Goal: Task Accomplishment & Management: Manage account settings

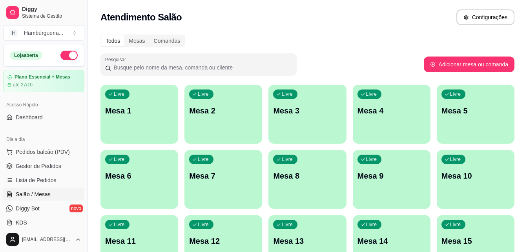
click at [47, 178] on span "Lista de Pedidos" at bounding box center [36, 180] width 41 height 8
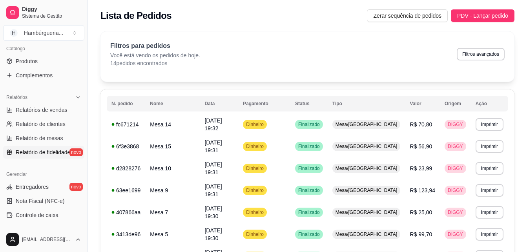
scroll to position [196, 0]
click at [52, 188] on link "Entregadores novo" at bounding box center [43, 186] width 81 height 13
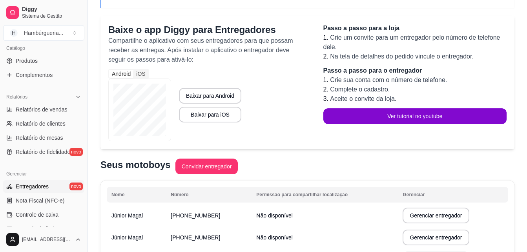
scroll to position [138, 0]
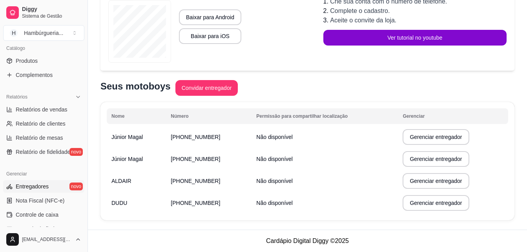
click at [242, 202] on td "[PHONE_NUMBER]" at bounding box center [208, 203] width 85 height 22
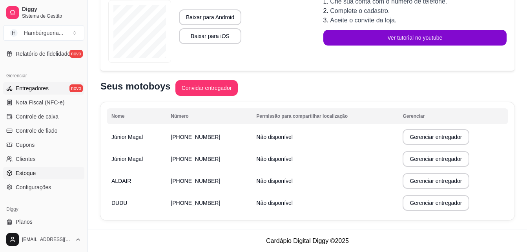
scroll to position [312, 0]
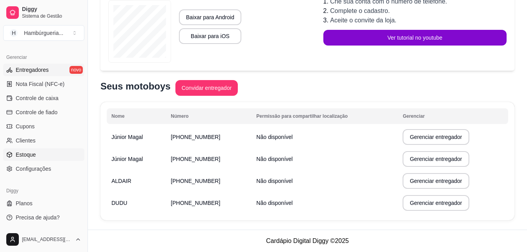
click at [52, 154] on link "Estoque" at bounding box center [43, 154] width 81 height 13
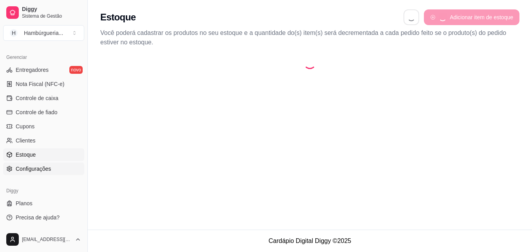
click at [52, 171] on link "Configurações" at bounding box center [43, 168] width 81 height 13
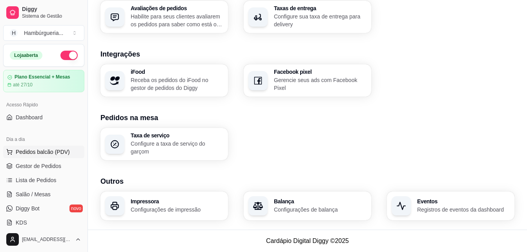
click at [37, 156] on button "Pedidos balcão (PDV)" at bounding box center [43, 151] width 81 height 13
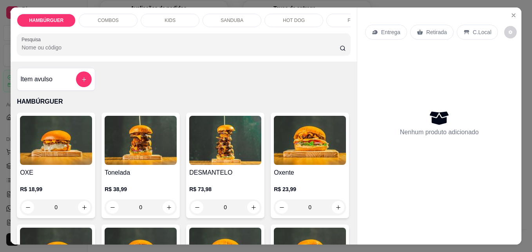
click at [427, 31] on p "Retirada" at bounding box center [437, 32] width 21 height 8
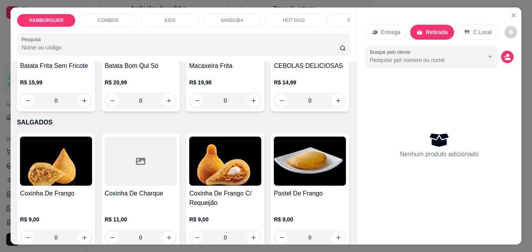
scroll to position [1215, 0]
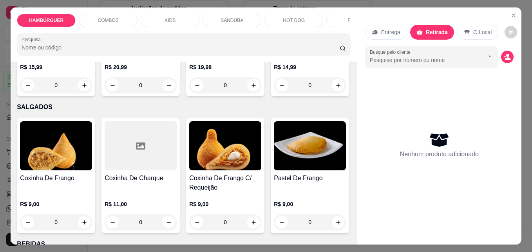
click at [171, 93] on div "0" at bounding box center [141, 85] width 72 height 16
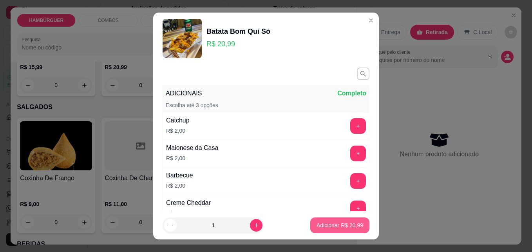
click at [339, 225] on p "Adicionar R$ 20,99" at bounding box center [340, 225] width 47 height 8
type input "1"
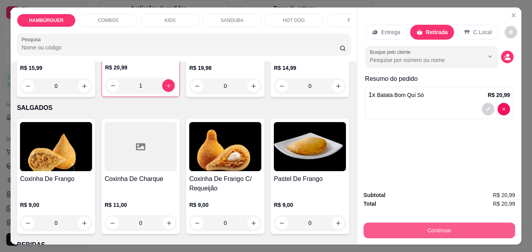
click at [464, 226] on button "Continuar" at bounding box center [440, 230] width 152 height 16
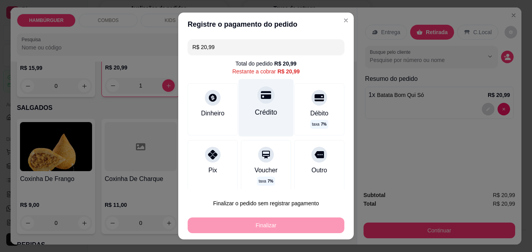
click at [251, 119] on div "Crédito" at bounding box center [266, 107] width 55 height 57
type input "R$ 0,00"
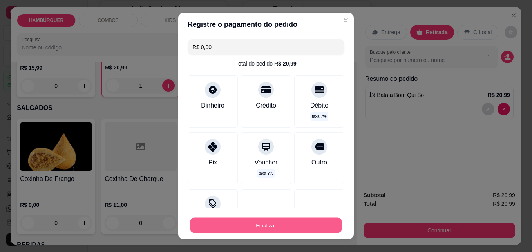
click at [278, 227] on button "Finalizar" at bounding box center [266, 225] width 152 height 15
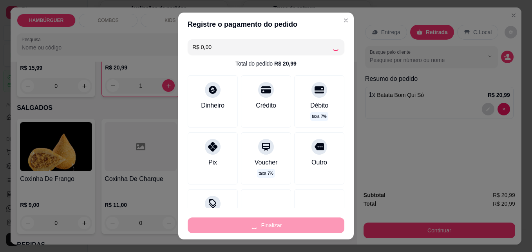
type input "0"
type input "-R$ 20,99"
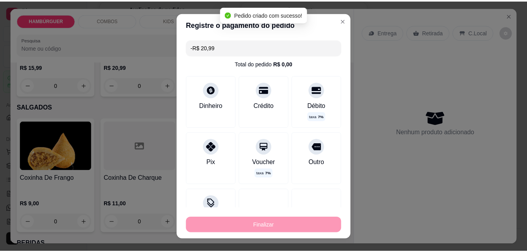
scroll to position [298, 0]
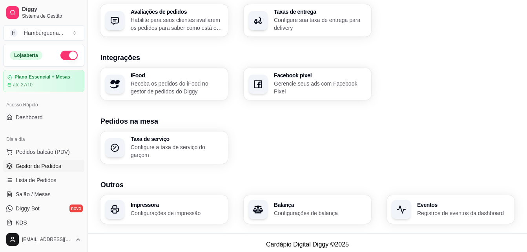
click at [63, 169] on link "Gestor de Pedidos" at bounding box center [43, 166] width 81 height 13
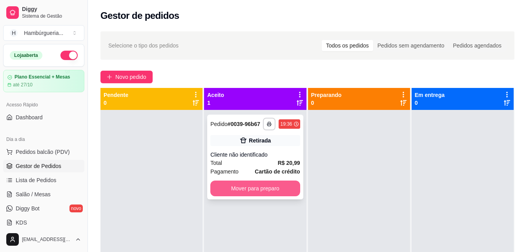
click at [243, 181] on button "Mover para preparo" at bounding box center [254, 188] width 89 height 16
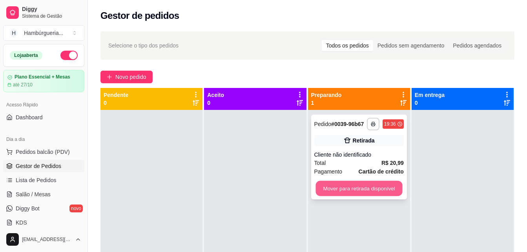
click at [363, 191] on button "Mover para retirada disponível" at bounding box center [358, 188] width 87 height 15
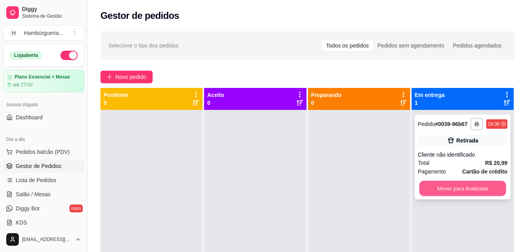
click at [469, 189] on button "Mover para finalizado" at bounding box center [462, 188] width 87 height 15
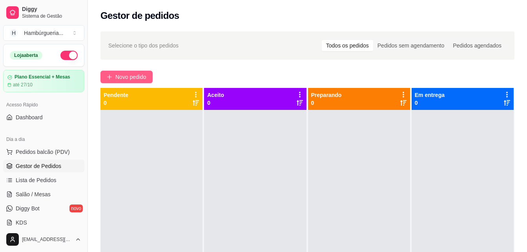
click at [124, 80] on span "Novo pedido" at bounding box center [130, 77] width 31 height 9
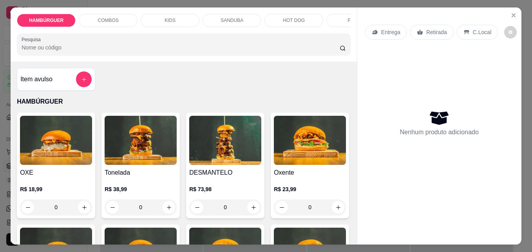
click at [79, 210] on div "0" at bounding box center [56, 207] width 72 height 16
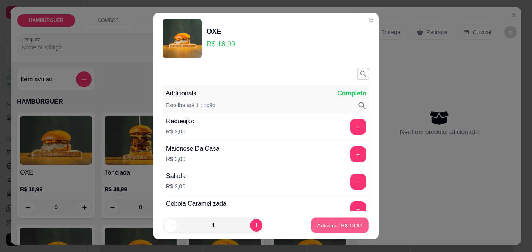
click at [318, 226] on p "Adicionar R$ 18,99" at bounding box center [340, 224] width 45 height 7
type input "1"
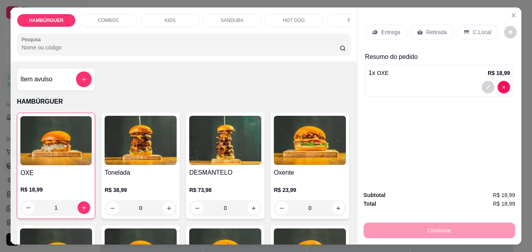
click at [419, 32] on icon at bounding box center [420, 32] width 6 height 6
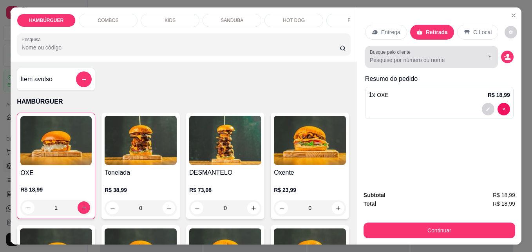
click at [415, 58] on input "Busque pelo cliente" at bounding box center [421, 60] width 102 height 8
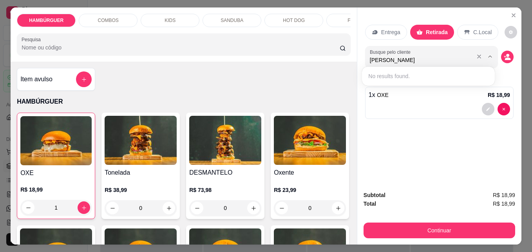
type input "[PERSON_NAME]"
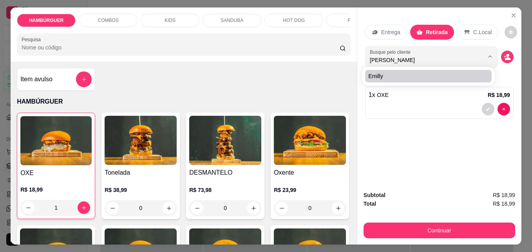
click at [414, 87] on div "1 x OXE R$ 18,99" at bounding box center [439, 103] width 149 height 32
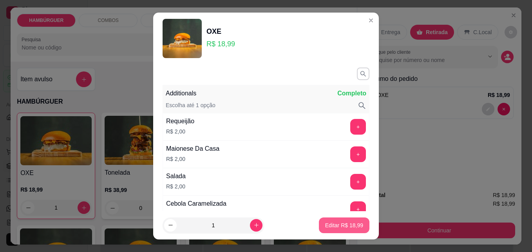
click at [346, 228] on p "Editar R$ 18,99" at bounding box center [344, 225] width 38 height 8
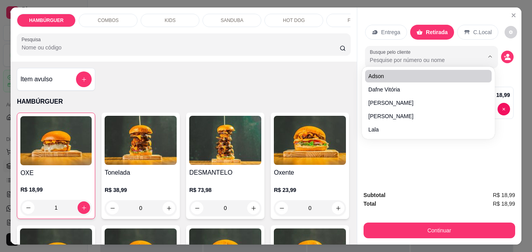
click at [395, 58] on input "Busque pelo cliente" at bounding box center [421, 60] width 102 height 8
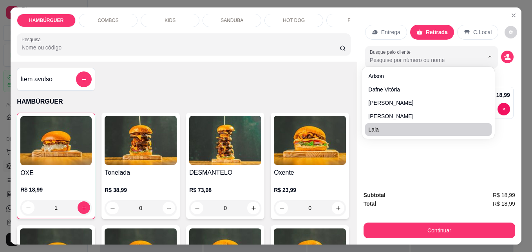
click at [403, 156] on div "Entrega Retirada C.Local Busque pelo cliente Resumo do pedido 1 x OXE R$ 18,99" at bounding box center [440, 95] width 164 height 176
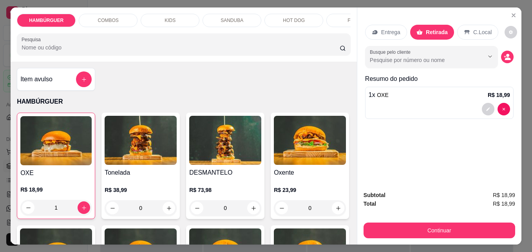
click at [395, 60] on input "Busque pelo cliente" at bounding box center [421, 60] width 102 height 8
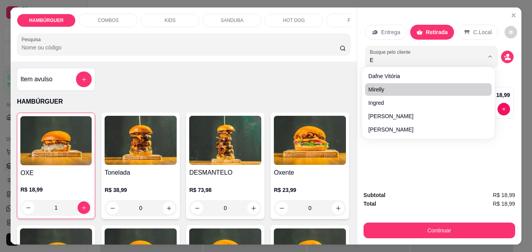
type input "EM"
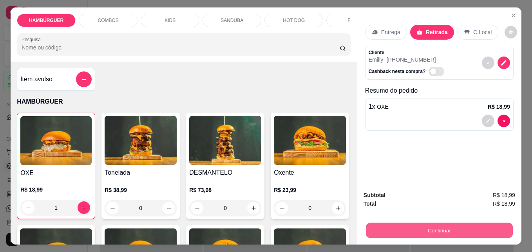
click at [433, 232] on button "Continuar" at bounding box center [439, 229] width 147 height 15
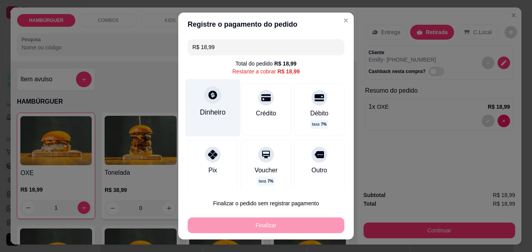
click at [224, 107] on div "Dinheiro" at bounding box center [212, 107] width 55 height 57
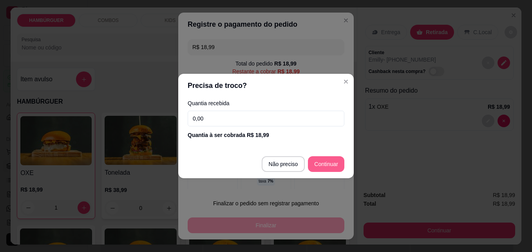
type input "R$ 0,00"
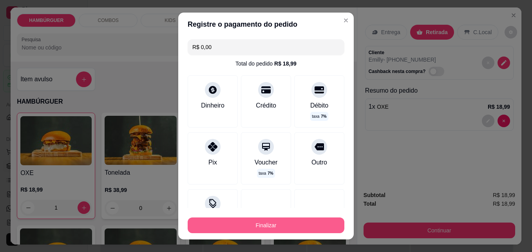
click at [289, 223] on button "Finalizar" at bounding box center [266, 225] width 157 height 16
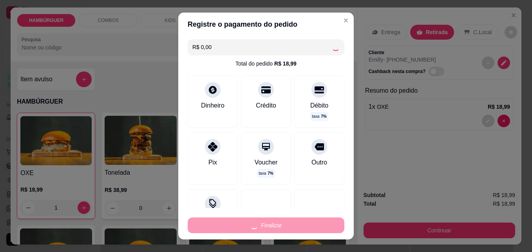
type input "0"
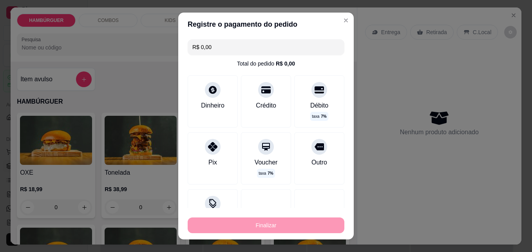
type input "-R$ 18,99"
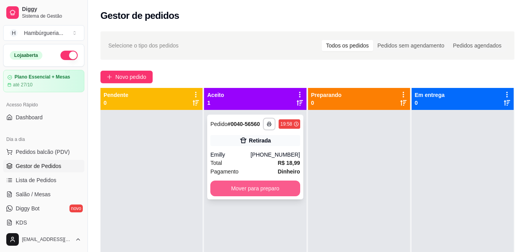
click at [287, 190] on button "Mover para preparo" at bounding box center [254, 188] width 89 height 16
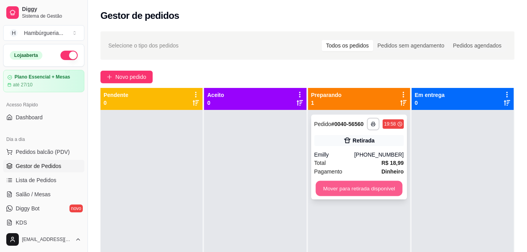
click at [336, 187] on button "Mover para retirada disponível" at bounding box center [358, 188] width 87 height 15
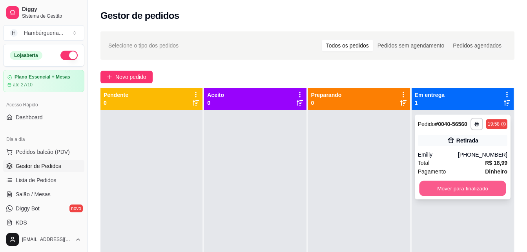
click at [449, 192] on button "Mover para finalizado" at bounding box center [462, 188] width 87 height 15
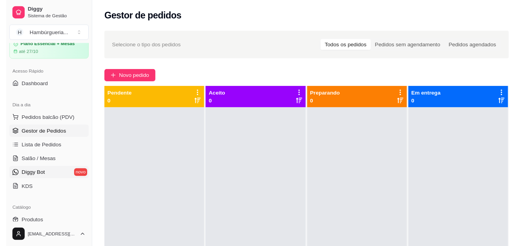
scroll to position [39, 0]
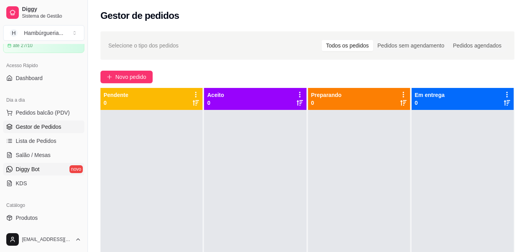
click at [63, 167] on link "Diggy Bot novo" at bounding box center [43, 169] width 81 height 13
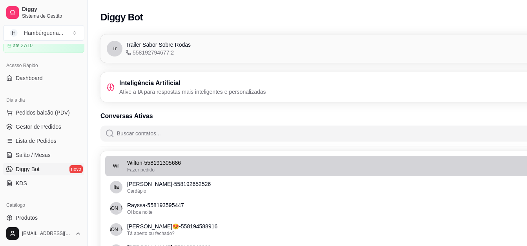
click at [187, 165] on p "Wilton - 558191305686" at bounding box center [352, 163] width 450 height 8
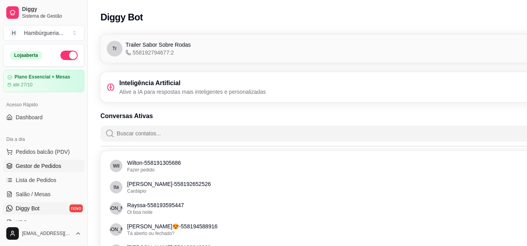
click at [39, 160] on link "Gestor de Pedidos" at bounding box center [43, 166] width 81 height 13
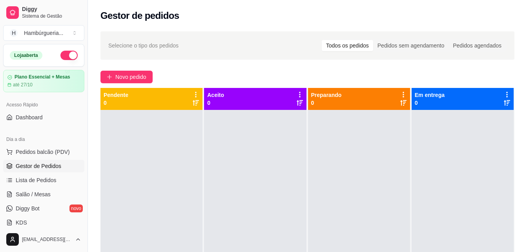
drag, startPoint x: 154, startPoint y: 89, endPoint x: 200, endPoint y: 203, distance: 122.6
drag, startPoint x: 200, startPoint y: 203, endPoint x: 151, endPoint y: 251, distance: 68.8
click at [151, 251] on div at bounding box center [151, 236] width 102 height 252
click at [140, 73] on span "Novo pedido" at bounding box center [130, 77] width 31 height 9
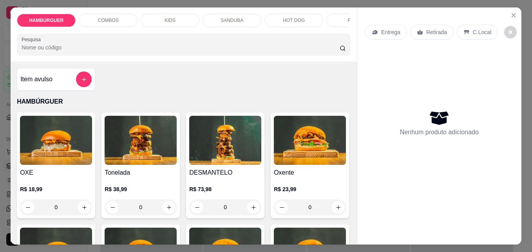
click at [464, 29] on icon at bounding box center [467, 32] width 6 height 6
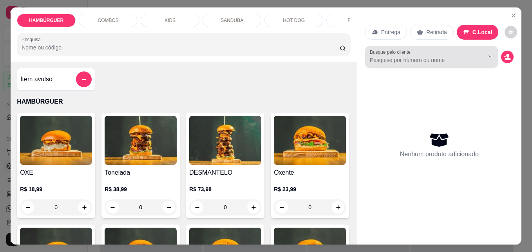
click at [446, 51] on div at bounding box center [432, 57] width 124 height 16
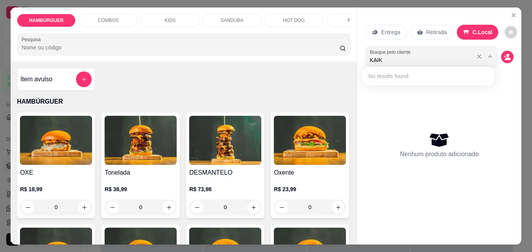
type input "KAIKE"
click at [441, 101] on div "Nenhum produto adicionado" at bounding box center [439, 145] width 149 height 154
click at [488, 53] on icon "Show suggestions" at bounding box center [490, 56] width 6 height 6
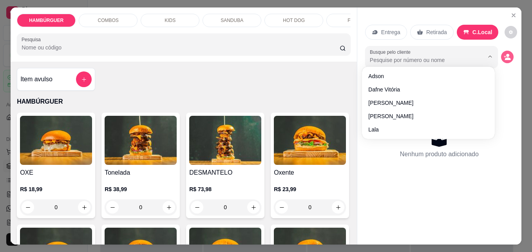
click at [504, 53] on icon "decrease-product-quantity" at bounding box center [507, 56] width 7 height 7
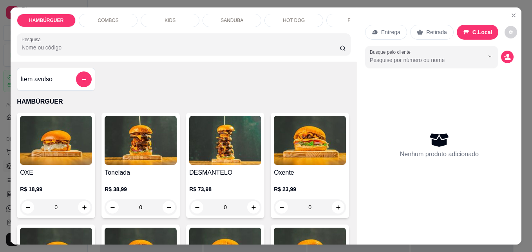
click at [472, 53] on div at bounding box center [484, 56] width 25 height 15
type input "KAIKE"
click at [506, 54] on icon "decrease-product-quantity" at bounding box center [507, 56] width 7 height 7
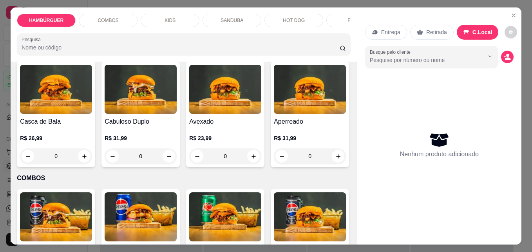
scroll to position [314, 0]
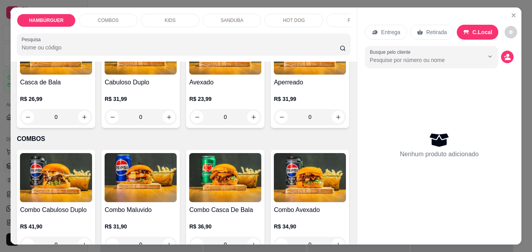
click at [189, 125] on div "0" at bounding box center [225, 117] width 72 height 16
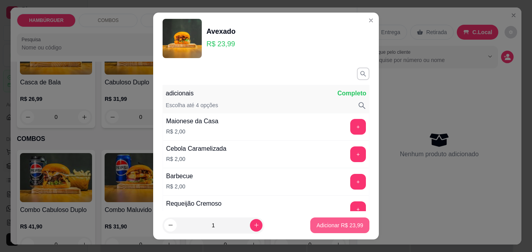
click at [320, 227] on p "Adicionar R$ 23,99" at bounding box center [340, 225] width 47 height 8
type input "1"
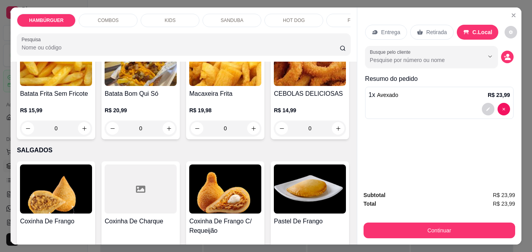
scroll to position [1176, 0]
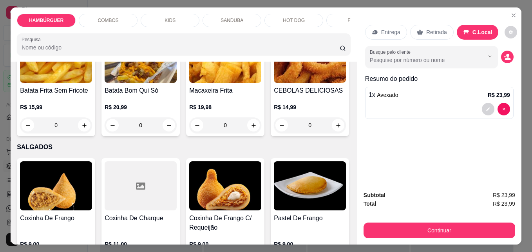
click at [167, 133] on div "0" at bounding box center [141, 125] width 72 height 16
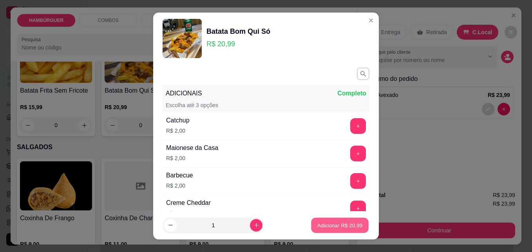
click at [327, 220] on button "Adicionar R$ 20,99" at bounding box center [340, 225] width 58 height 15
type input "1"
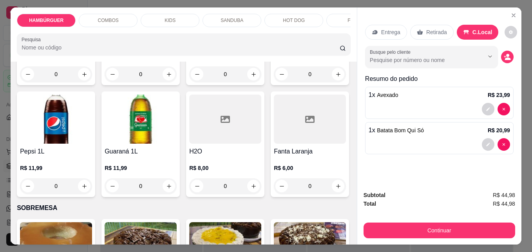
scroll to position [1921, 0]
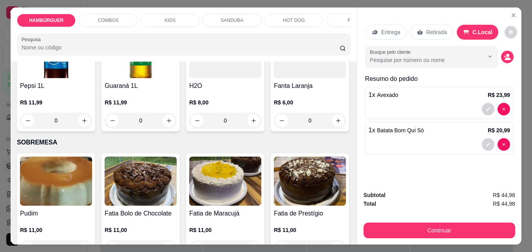
type input "1"
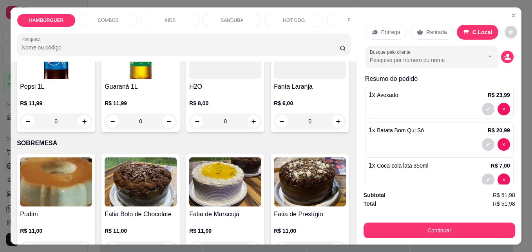
click at [442, 41] on div "Entrega Retirada C.Local" at bounding box center [439, 31] width 149 height 27
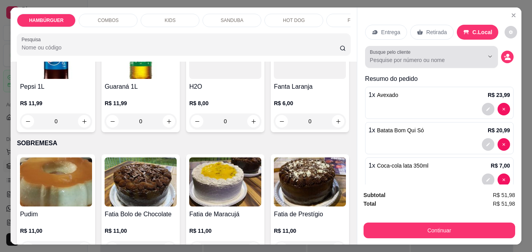
click at [424, 56] on input "Busque pelo cliente" at bounding box center [421, 60] width 102 height 8
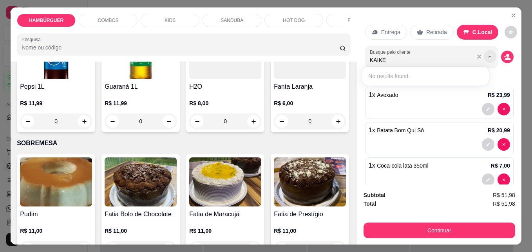
type input "KAIKE"
click at [487, 53] on icon "Show suggestions" at bounding box center [490, 56] width 6 height 6
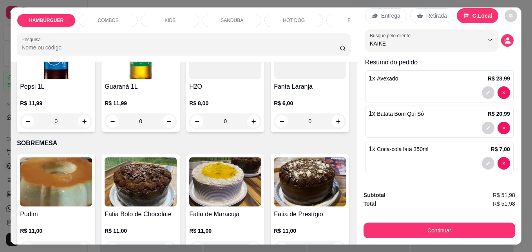
scroll to position [20, 0]
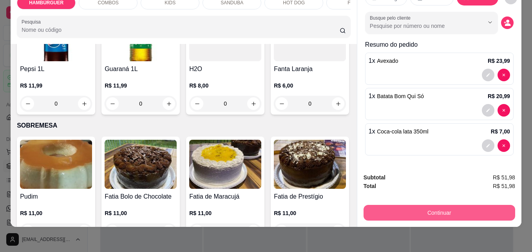
click at [417, 203] on div "Continuar" at bounding box center [440, 212] width 152 height 18
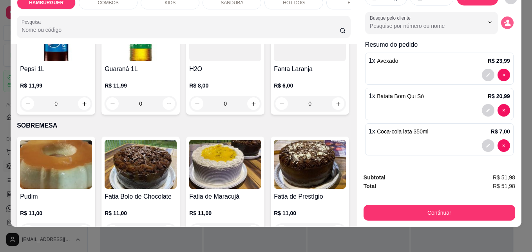
click at [501, 16] on button "decrease-product-quantity" at bounding box center [507, 22] width 13 height 13
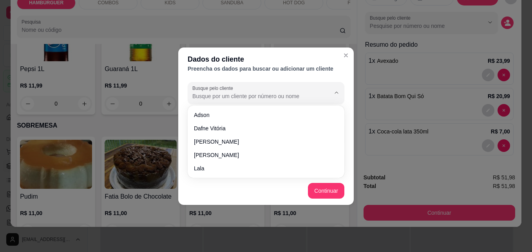
click at [248, 92] on input "Busque pelo cliente" at bounding box center [255, 96] width 125 height 8
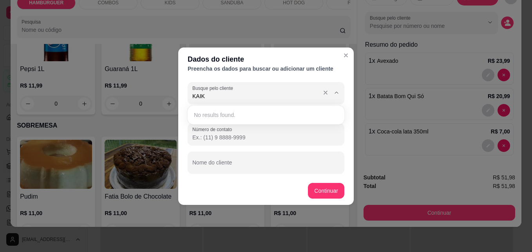
type input "KAIKE"
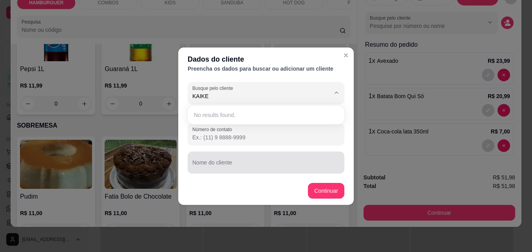
click at [249, 163] on input "Nome do cliente" at bounding box center [266, 166] width 147 height 8
click at [249, 160] on div at bounding box center [266, 162] width 147 height 16
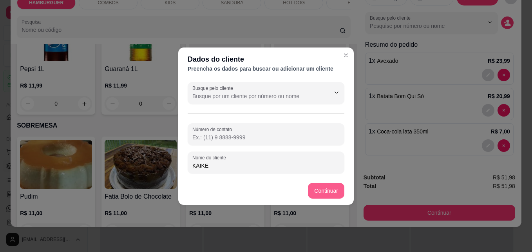
type input "KAIKE"
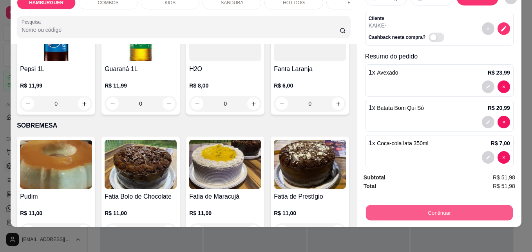
click at [414, 206] on button "Continuar" at bounding box center [439, 212] width 147 height 15
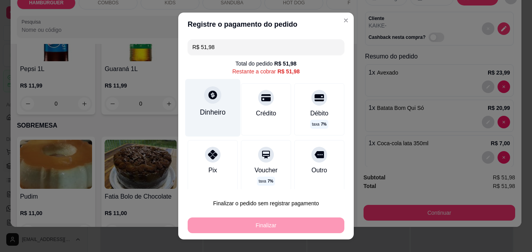
click at [202, 111] on div "Dinheiro" at bounding box center [213, 112] width 26 height 10
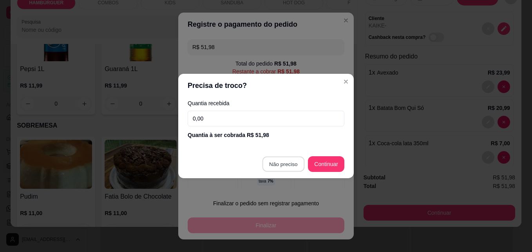
type input "R$ 0,00"
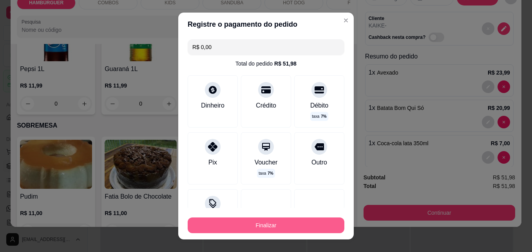
click at [292, 221] on button "Finalizar" at bounding box center [266, 225] width 157 height 16
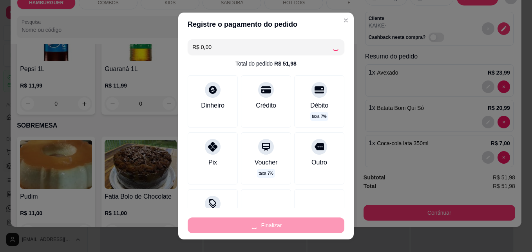
type input "0"
type input "-R$ 51,98"
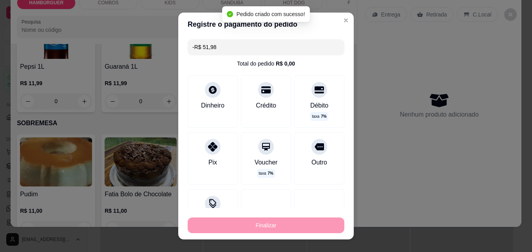
scroll to position [1920, 0]
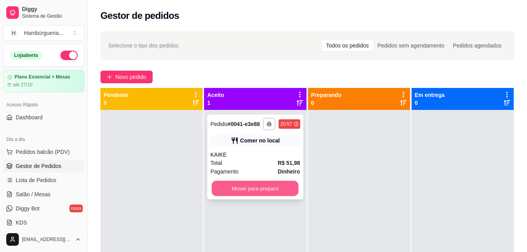
click at [276, 184] on button "Mover para preparo" at bounding box center [255, 188] width 87 height 15
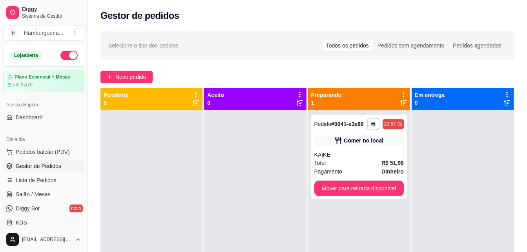
drag, startPoint x: 276, startPoint y: 185, endPoint x: 227, endPoint y: 243, distance: 76.6
click at [225, 245] on div at bounding box center [255, 236] width 102 height 252
click at [379, 193] on button "Mover para retirada disponível" at bounding box center [358, 188] width 89 height 16
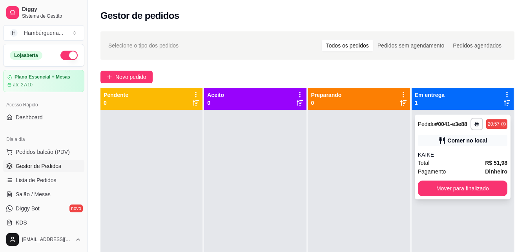
click at [474, 153] on div "KAIKE" at bounding box center [462, 155] width 89 height 8
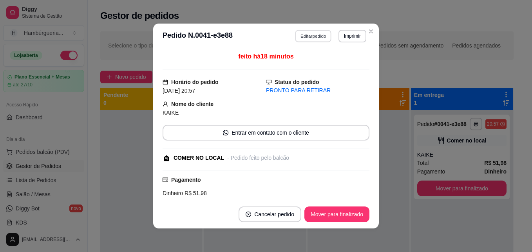
click at [312, 41] on button "Editar pedido" at bounding box center [314, 36] width 36 height 12
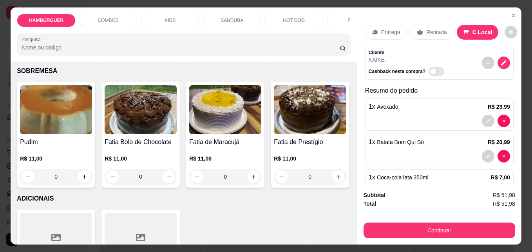
scroll to position [2000, 0]
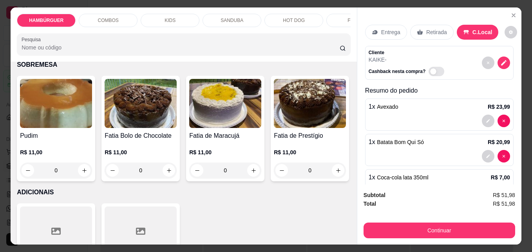
type input "2"
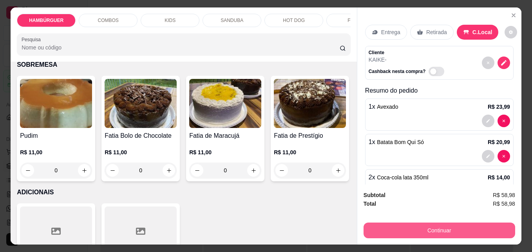
click at [418, 227] on button "Continuar" at bounding box center [440, 230] width 152 height 16
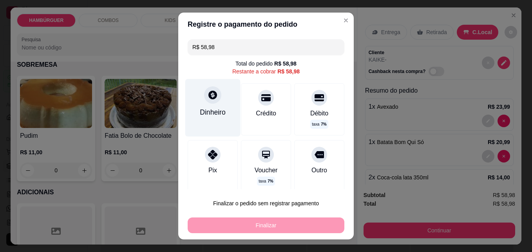
click at [200, 120] on div "Dinheiro" at bounding box center [212, 107] width 55 height 57
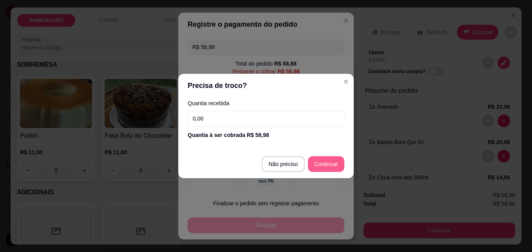
type input "R$ 0,00"
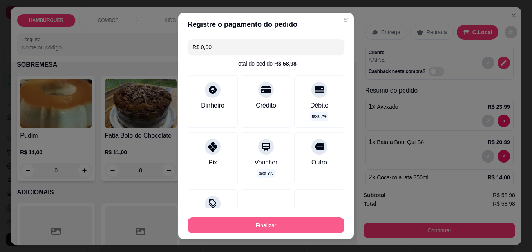
click at [309, 223] on button "Finalizar" at bounding box center [266, 225] width 157 height 16
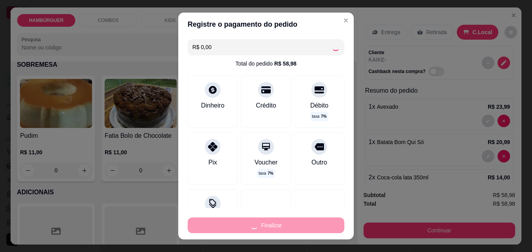
type input "0"
type input "-R$ 58,98"
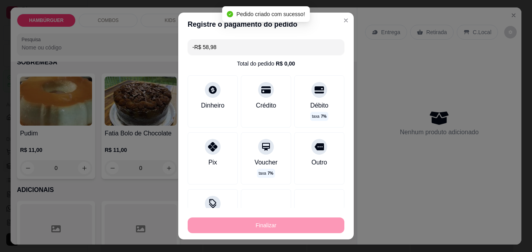
scroll to position [1998, 0]
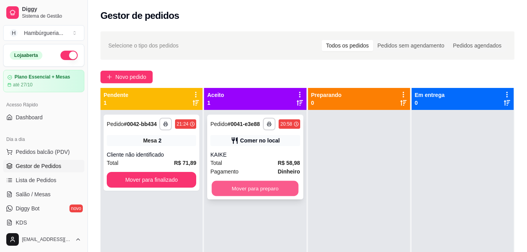
click at [266, 189] on button "Mover para preparo" at bounding box center [255, 188] width 87 height 15
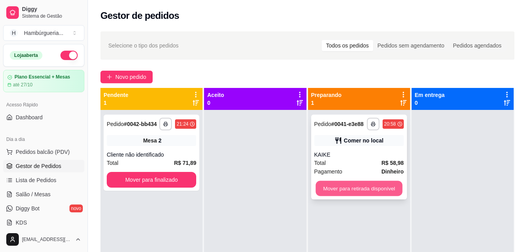
click at [350, 187] on button "Mover para retirada disponível" at bounding box center [358, 188] width 87 height 15
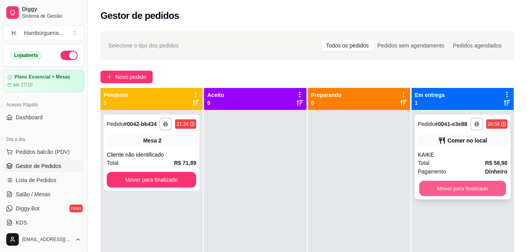
click at [453, 189] on button "Mover para finalizado" at bounding box center [462, 188] width 87 height 15
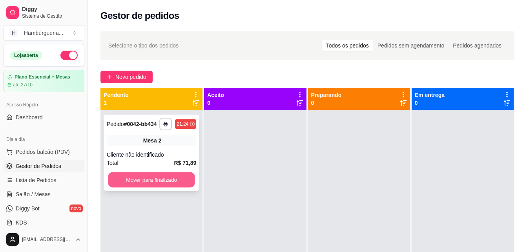
click at [189, 184] on button "Mover para finalizado" at bounding box center [151, 179] width 87 height 15
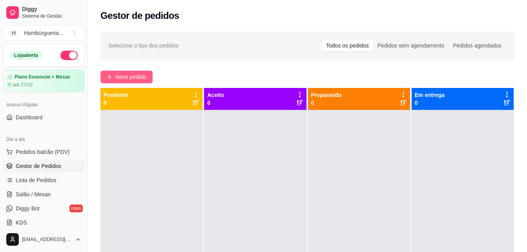
click at [116, 73] on span "Novo pedido" at bounding box center [130, 77] width 31 height 9
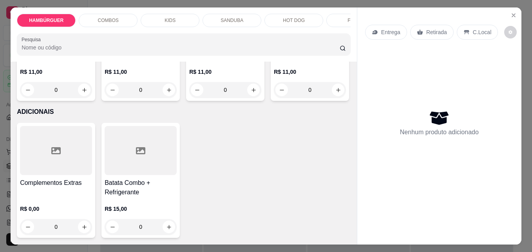
scroll to position [2588, 0]
click at [249, 96] on button "increase-product-quantity" at bounding box center [254, 90] width 12 height 12
type input "1"
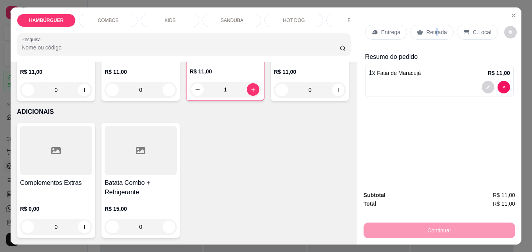
click at [433, 25] on div "Retirada" at bounding box center [433, 32] width 44 height 15
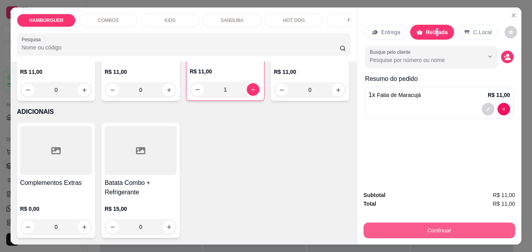
click at [465, 227] on button "Continuar" at bounding box center [440, 230] width 152 height 16
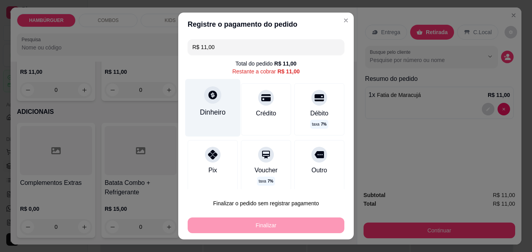
click at [217, 104] on div "Dinheiro" at bounding box center [212, 107] width 55 height 57
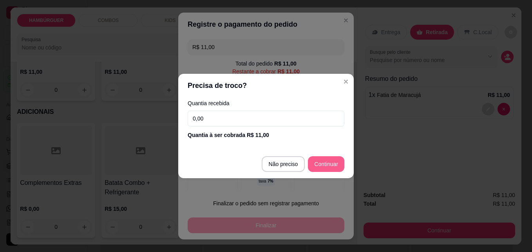
type input "R$ 0,00"
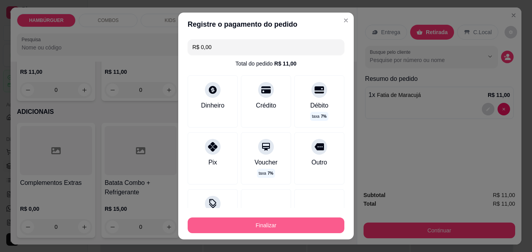
click at [311, 224] on button "Finalizar" at bounding box center [266, 225] width 157 height 16
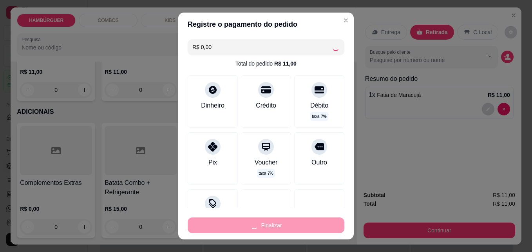
type input "0"
type input "-R$ 11,00"
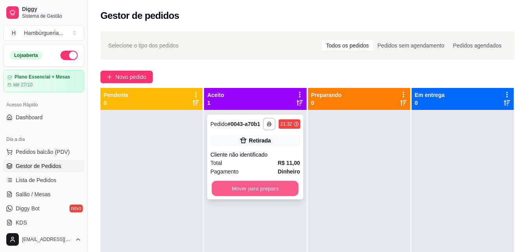
click at [290, 187] on button "Mover para preparo" at bounding box center [255, 188] width 87 height 15
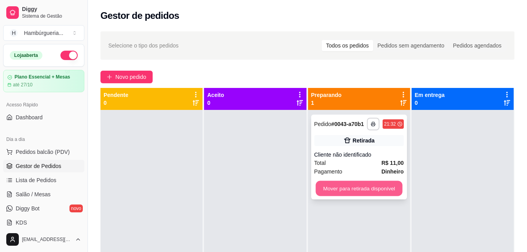
click at [351, 186] on button "Mover para retirada disponível" at bounding box center [358, 188] width 87 height 15
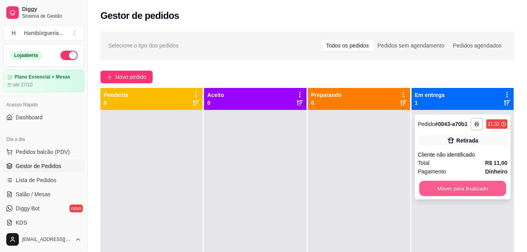
click at [435, 188] on button "Mover para finalizado" at bounding box center [462, 188] width 87 height 15
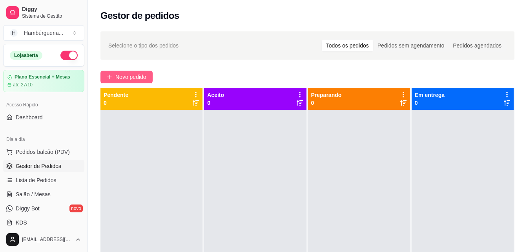
click at [113, 80] on button "Novo pedido" at bounding box center [126, 77] width 52 height 13
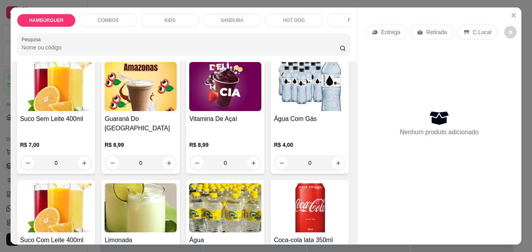
scroll to position [1529, 0]
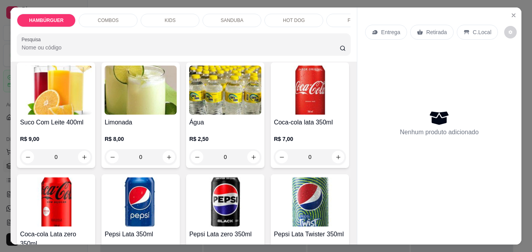
type input "1"
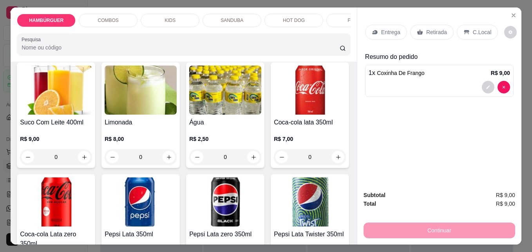
scroll to position [1530, 0]
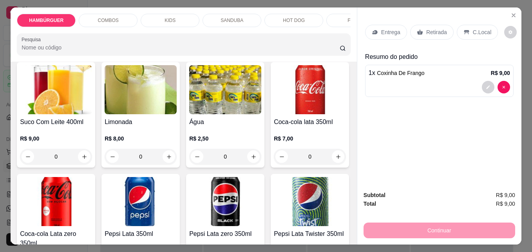
click at [419, 30] on icon at bounding box center [421, 32] width 6 height 5
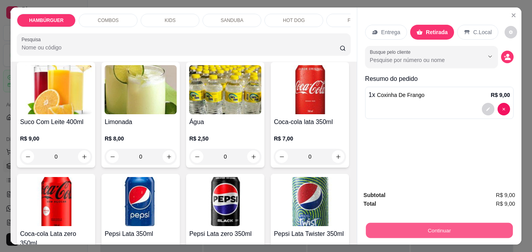
click at [423, 227] on button "Continuar" at bounding box center [439, 229] width 147 height 15
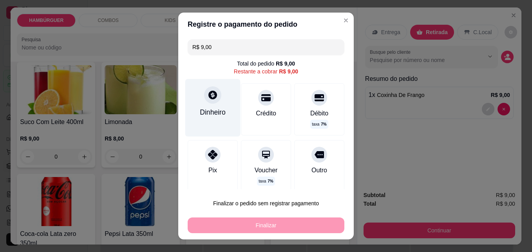
click at [202, 107] on div "Dinheiro" at bounding box center [213, 112] width 26 height 10
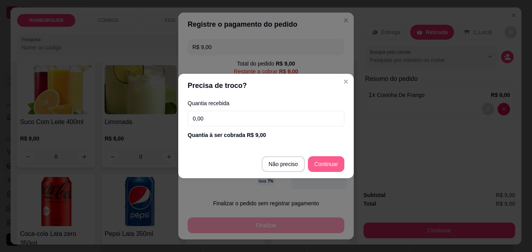
type input "R$ 0,00"
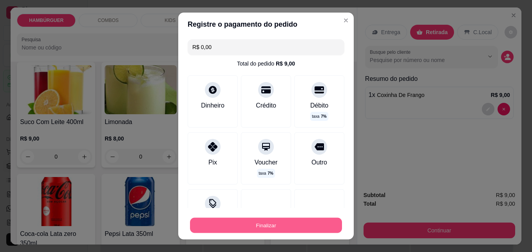
click at [291, 221] on button "Finalizar" at bounding box center [266, 225] width 152 height 15
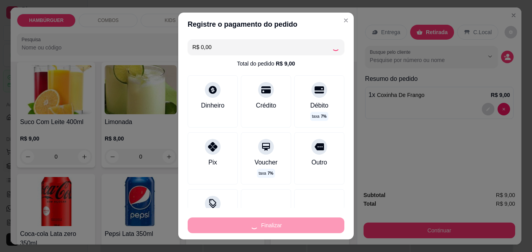
type input "0"
type input "-R$ 9,00"
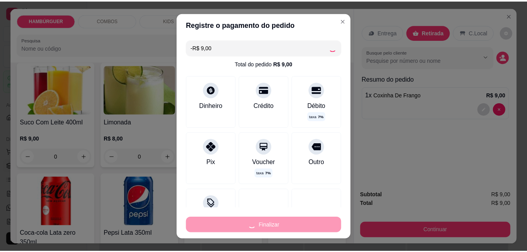
scroll to position [1529, 0]
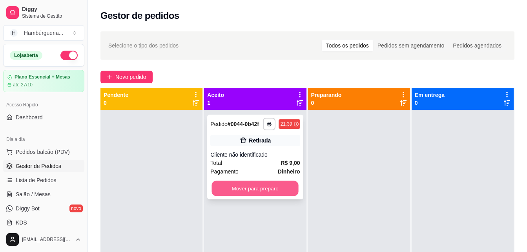
click at [269, 190] on button "Mover para preparo" at bounding box center [255, 188] width 87 height 15
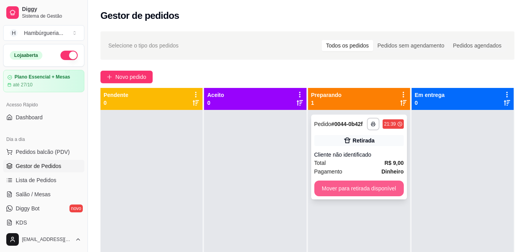
click at [373, 187] on button "Mover para retirada disponível" at bounding box center [358, 188] width 89 height 16
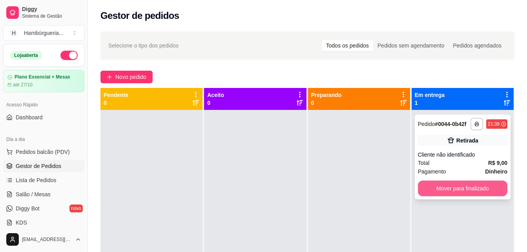
click at [434, 192] on button "Mover para finalizado" at bounding box center [462, 188] width 89 height 16
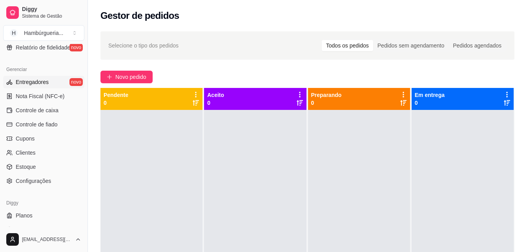
scroll to position [312, 0]
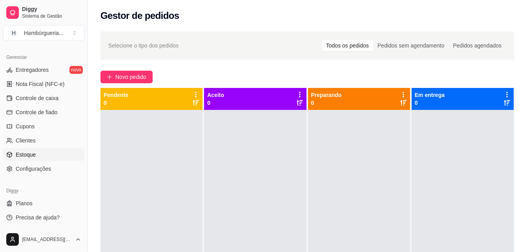
click at [35, 158] on link "Estoque" at bounding box center [43, 154] width 81 height 13
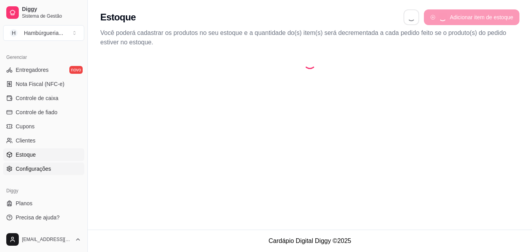
click at [38, 167] on span "Configurações" at bounding box center [33, 169] width 35 height 8
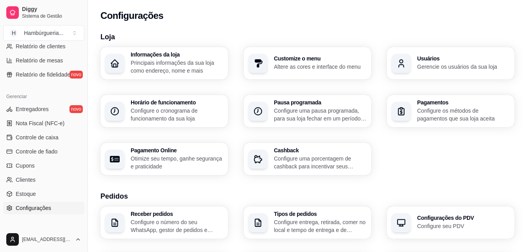
scroll to position [234, 0]
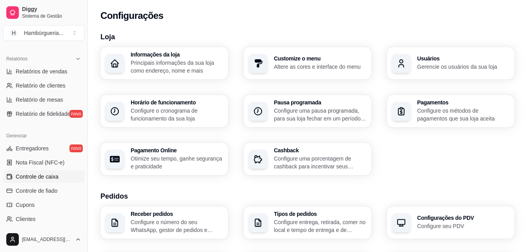
click at [51, 173] on span "Controle de caixa" at bounding box center [37, 177] width 43 height 8
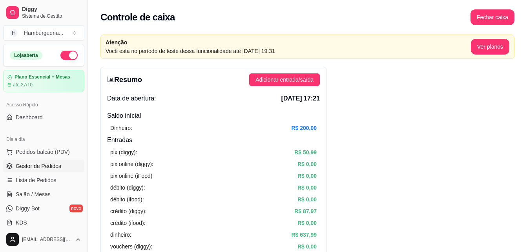
click at [63, 160] on link "Gestor de Pedidos" at bounding box center [43, 166] width 81 height 13
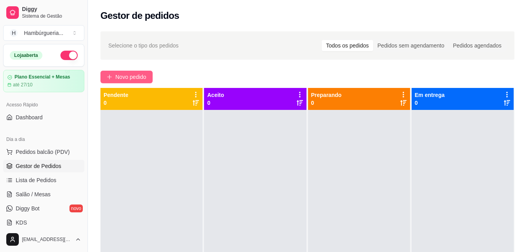
click at [125, 75] on span "Novo pedido" at bounding box center [130, 77] width 31 height 9
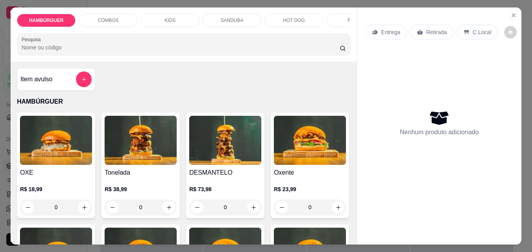
click at [83, 207] on div "0" at bounding box center [56, 207] width 72 height 16
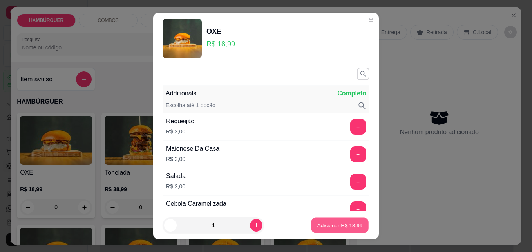
click at [321, 226] on p "Adicionar R$ 18,99" at bounding box center [340, 224] width 45 height 7
type input "1"
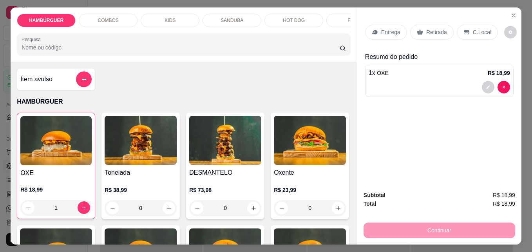
click at [423, 34] on div "Retirada" at bounding box center [433, 32] width 44 height 15
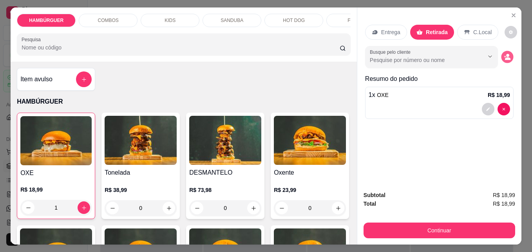
click at [501, 55] on button "decrease-product-quantity" at bounding box center [507, 57] width 12 height 12
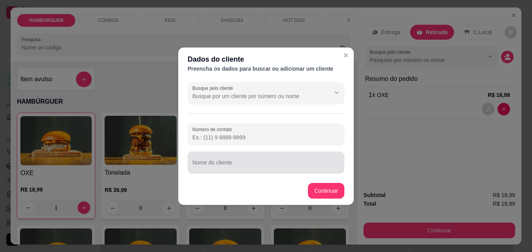
click at [242, 163] on input "Nome do cliente" at bounding box center [266, 166] width 147 height 8
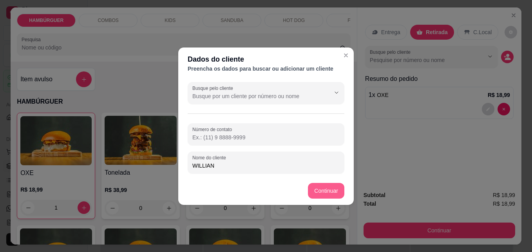
type input "WILLIAN"
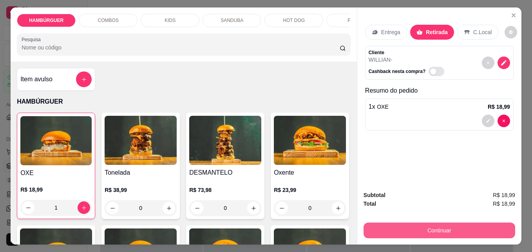
click at [496, 228] on button "Continuar" at bounding box center [440, 230] width 152 height 16
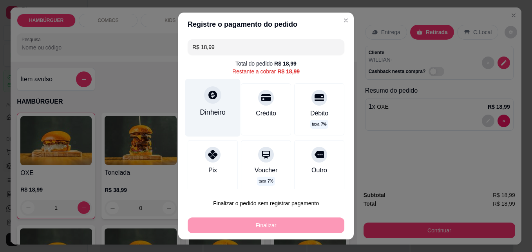
click at [188, 106] on div "Dinheiro" at bounding box center [212, 107] width 55 height 57
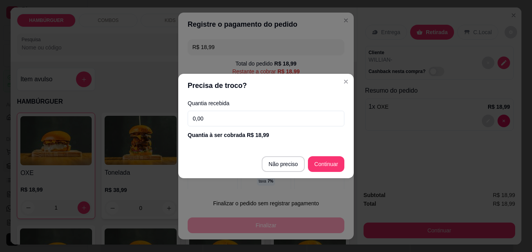
click at [227, 116] on input "0,00" at bounding box center [266, 119] width 157 height 16
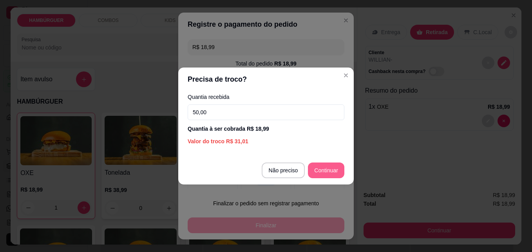
type input "50,00"
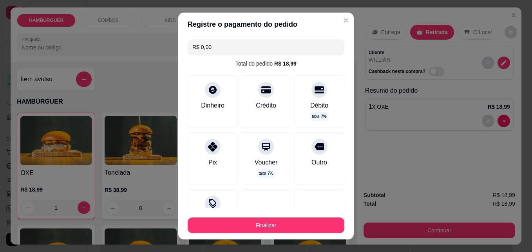
type input "R$ 0,00"
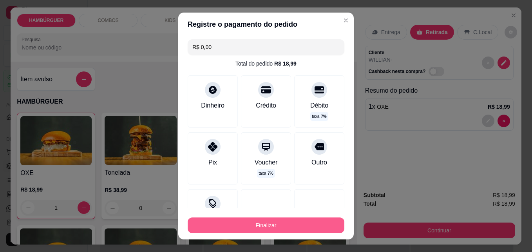
click at [234, 227] on button "Finalizar" at bounding box center [266, 225] width 157 height 16
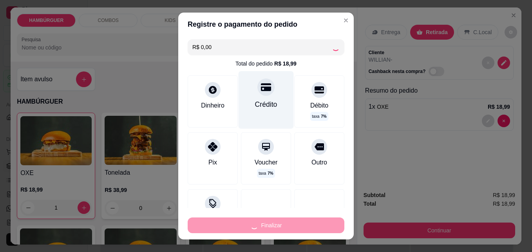
type input "0"
type input "-R$ 18,99"
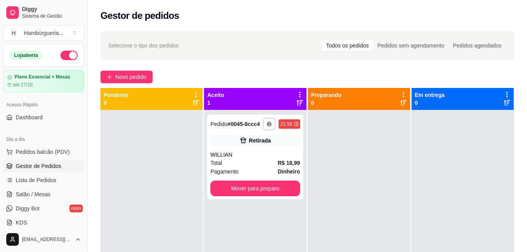
click at [164, 164] on div at bounding box center [151, 236] width 102 height 252
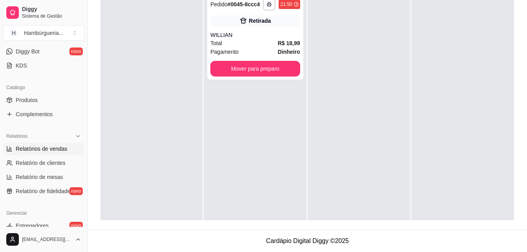
scroll to position [312, 0]
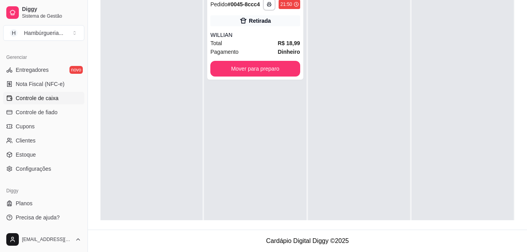
click at [43, 95] on span "Controle de caixa" at bounding box center [37, 98] width 43 height 8
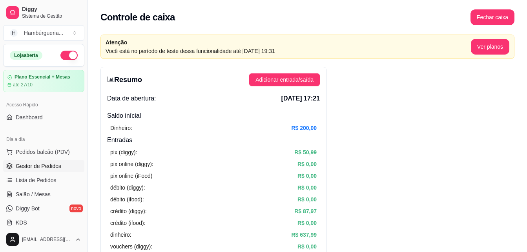
click at [65, 162] on link "Gestor de Pedidos" at bounding box center [43, 166] width 81 height 13
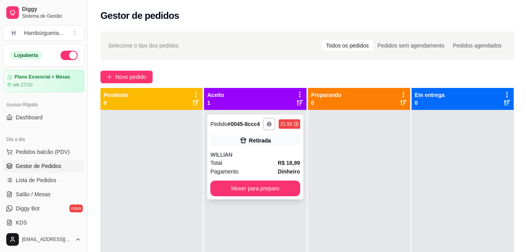
click at [283, 178] on div "**********" at bounding box center [255, 156] width 96 height 85
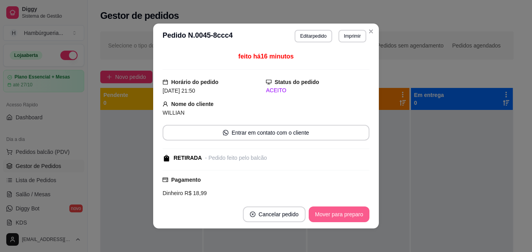
click at [348, 216] on button "Mover para preparo" at bounding box center [339, 214] width 61 height 16
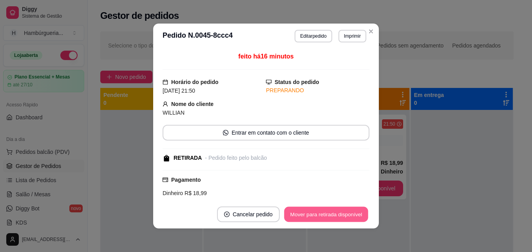
click at [347, 214] on button "Mover para retirada disponível" at bounding box center [326, 214] width 84 height 15
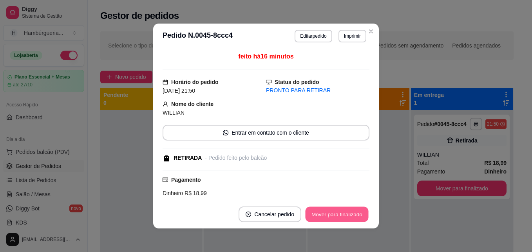
click at [347, 214] on button "Mover para finalizado" at bounding box center [337, 214] width 63 height 15
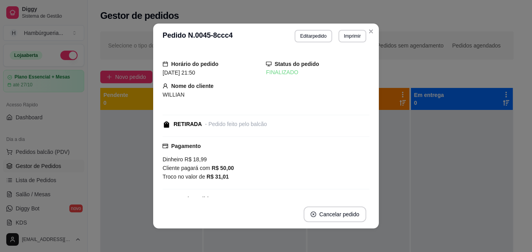
click at [364, 25] on header "**********" at bounding box center [266, 36] width 226 height 25
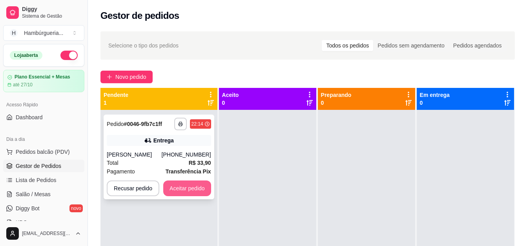
click at [185, 188] on button "Aceitar pedido" at bounding box center [187, 188] width 48 height 16
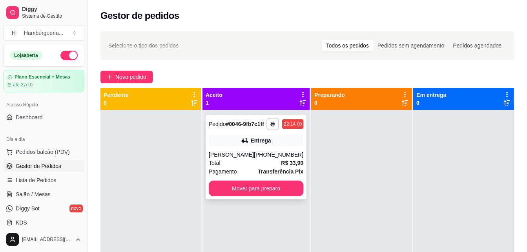
click at [248, 129] on div "Pedido # 0046-9fb7c1ff" at bounding box center [236, 123] width 55 height 9
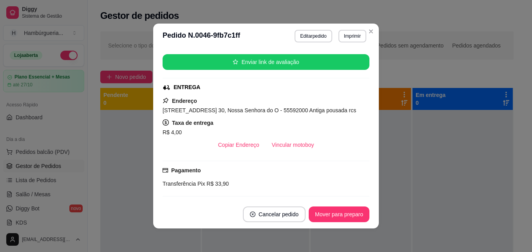
scroll to position [118, 0]
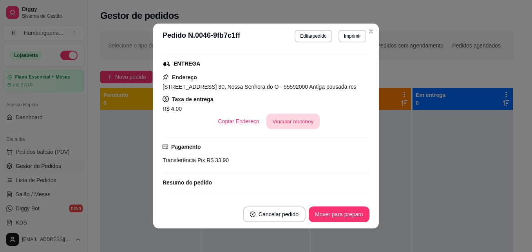
click at [272, 129] on button "Vincular motoboy" at bounding box center [293, 121] width 53 height 15
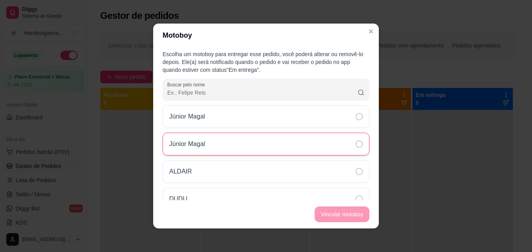
scroll to position [13, 0]
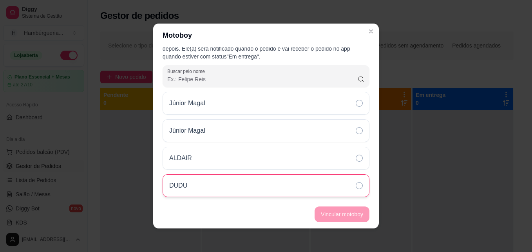
click at [254, 185] on div "DUDU" at bounding box center [266, 185] width 207 height 23
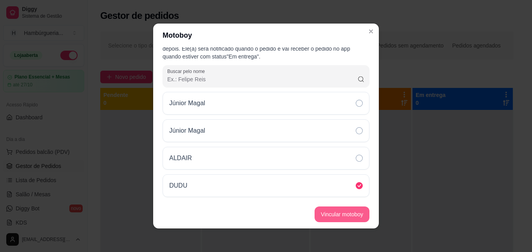
click at [345, 216] on button "Vincular motoboy" at bounding box center [342, 214] width 55 height 16
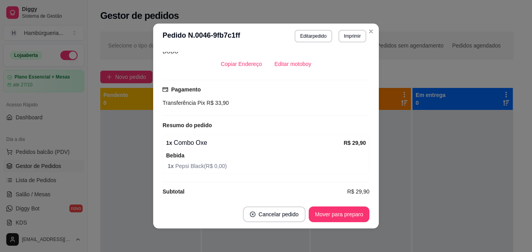
scroll to position [213, 0]
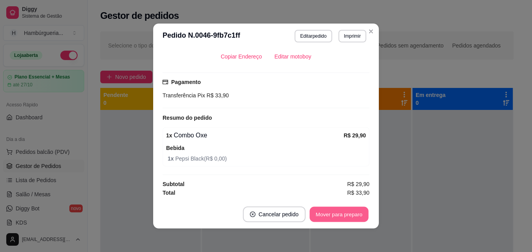
click at [347, 212] on button "Mover para preparo" at bounding box center [339, 214] width 59 height 15
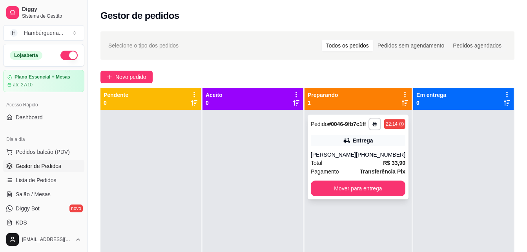
click at [366, 167] on div "Total R$ 33,90" at bounding box center [358, 162] width 94 height 9
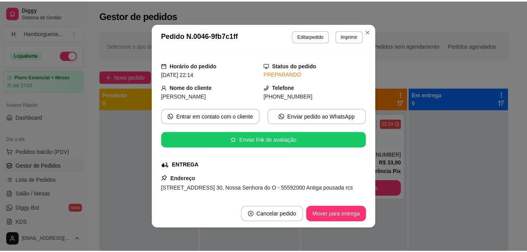
scroll to position [0, 0]
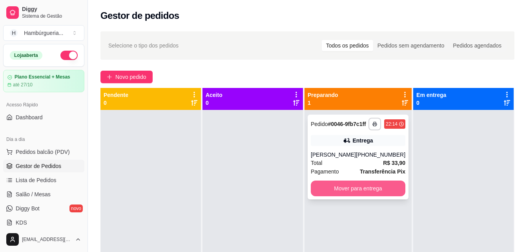
click at [367, 196] on button "Mover para entrega" at bounding box center [358, 188] width 94 height 16
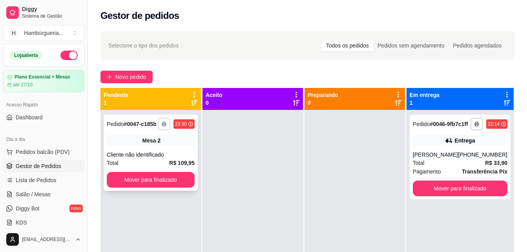
click at [166, 123] on icon "button" at bounding box center [164, 124] width 5 height 5
click at [152, 151] on button "IMPRESSORA" at bounding box center [143, 151] width 57 height 13
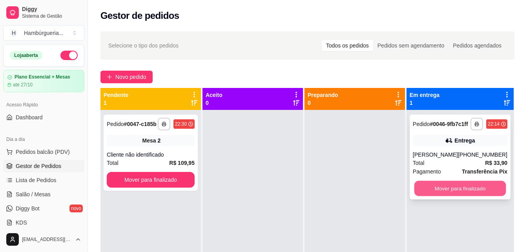
click at [473, 196] on button "Mover para finalizado" at bounding box center [460, 188] width 92 height 15
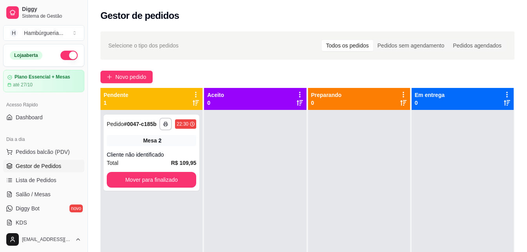
click at [302, 125] on div at bounding box center [255, 236] width 102 height 252
click at [262, 155] on div at bounding box center [255, 236] width 102 height 252
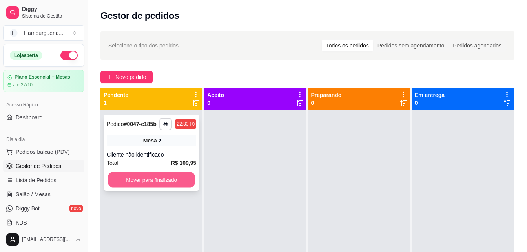
click at [168, 185] on button "Mover para finalizado" at bounding box center [151, 179] width 87 height 15
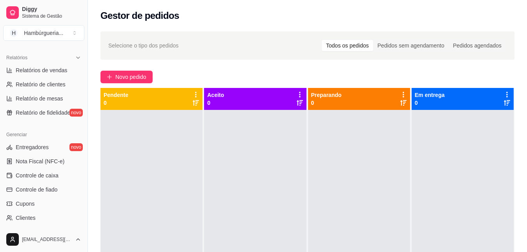
scroll to position [274, 0]
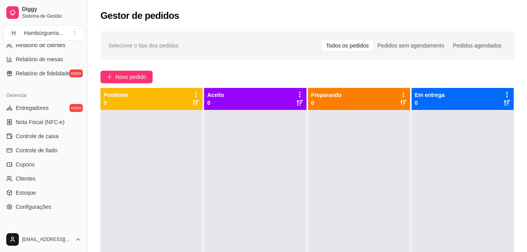
click at [57, 98] on div "Gerenciar" at bounding box center [43, 95] width 81 height 13
click at [56, 100] on div "Gerenciar" at bounding box center [43, 95] width 81 height 13
click at [56, 103] on link "Entregadores novo" at bounding box center [43, 108] width 81 height 13
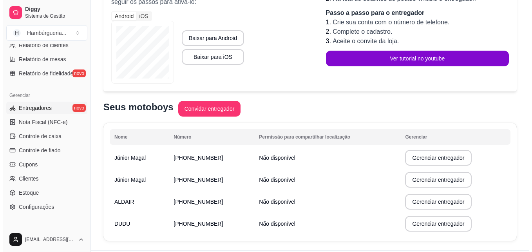
scroll to position [118, 0]
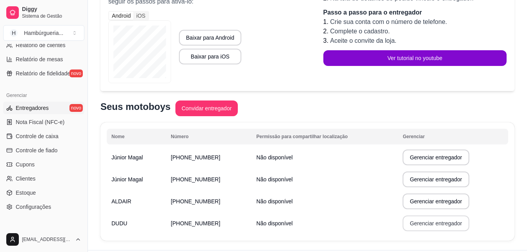
click at [402, 218] on button "Gerenciar entregador" at bounding box center [435, 223] width 66 height 16
select select "30"
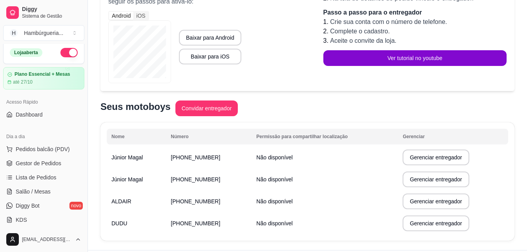
scroll to position [0, 0]
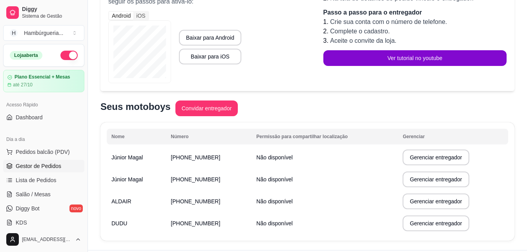
click at [55, 166] on span "Gestor de Pedidos" at bounding box center [38, 166] width 45 height 8
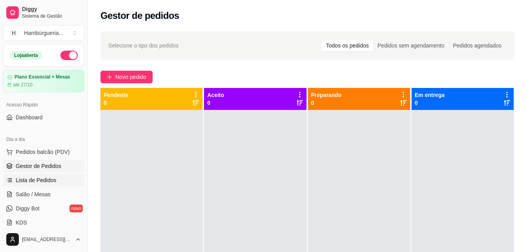
click at [64, 182] on link "Lista de Pedidos" at bounding box center [43, 180] width 81 height 13
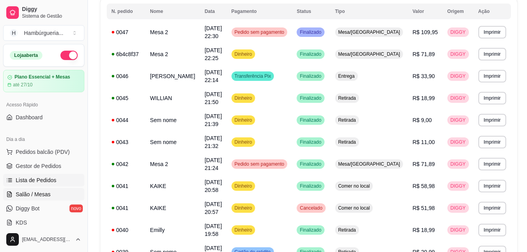
scroll to position [78, 0]
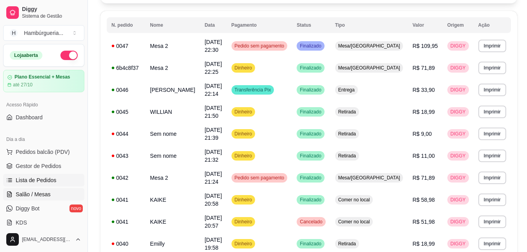
click at [47, 198] on link "Salão / Mesas" at bounding box center [43, 194] width 81 height 13
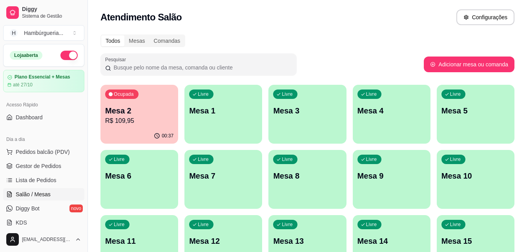
click at [145, 118] on p "R$ 109,95" at bounding box center [139, 120] width 68 height 9
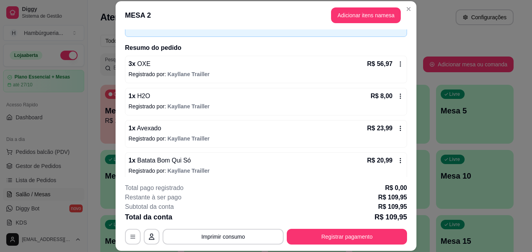
scroll to position [54, 0]
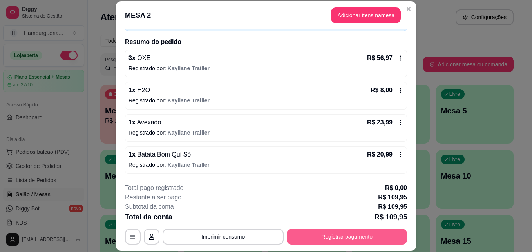
click at [372, 234] on button "Registrar pagamento" at bounding box center [347, 237] width 120 height 16
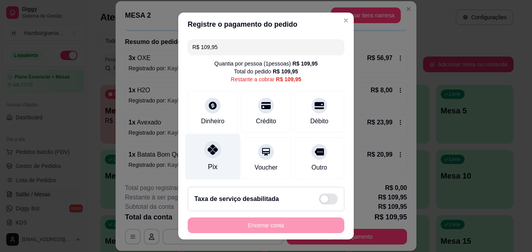
click at [208, 154] on icon at bounding box center [213, 149] width 10 height 10
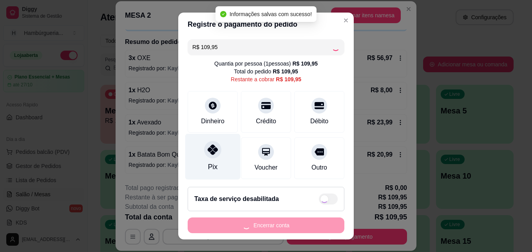
type input "R$ 0,00"
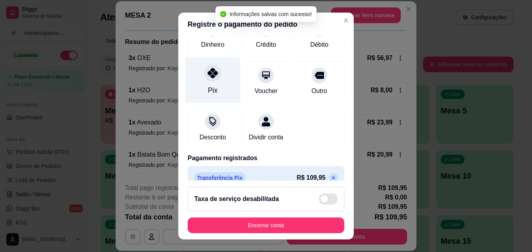
scroll to position [78, 0]
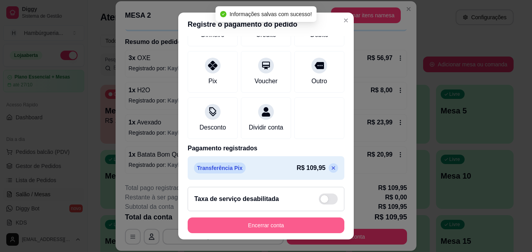
click at [301, 223] on button "Encerrar conta" at bounding box center [266, 225] width 157 height 16
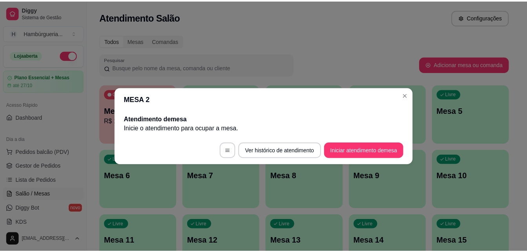
scroll to position [0, 0]
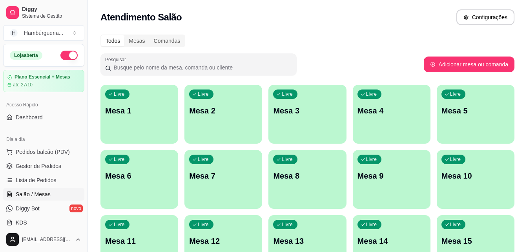
click at [66, 56] on button "button" at bounding box center [68, 55] width 17 height 9
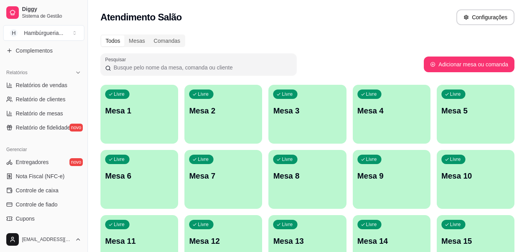
scroll to position [234, 0]
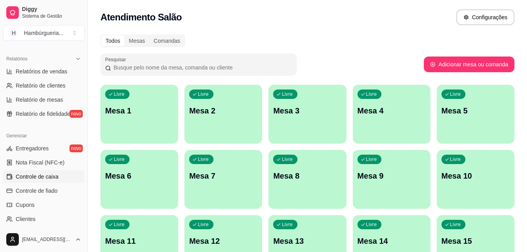
click at [69, 174] on link "Controle de caixa" at bounding box center [43, 176] width 81 height 13
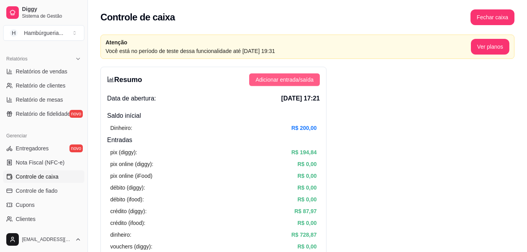
click at [285, 81] on span "Adicionar entrada/saída" at bounding box center [284, 79] width 58 height 9
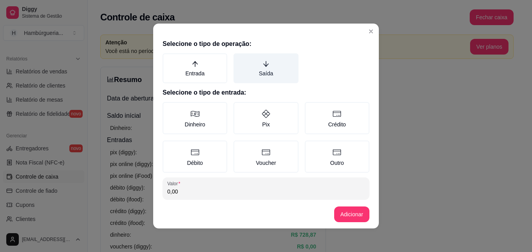
click at [245, 79] on label "Saída" at bounding box center [266, 68] width 65 height 30
click at [240, 59] on button "Saída" at bounding box center [236, 56] width 6 height 6
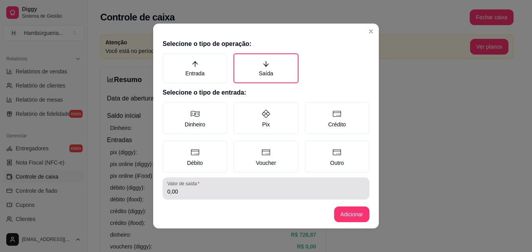
click at [235, 192] on input "0,00" at bounding box center [266, 191] width 198 height 8
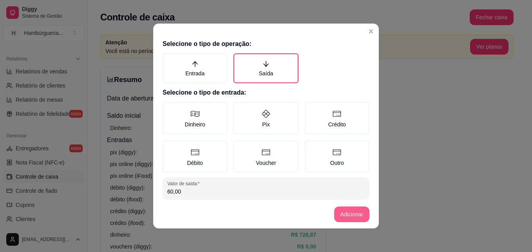
type input "60,00"
click at [343, 211] on button "Adicionar" at bounding box center [352, 214] width 35 height 15
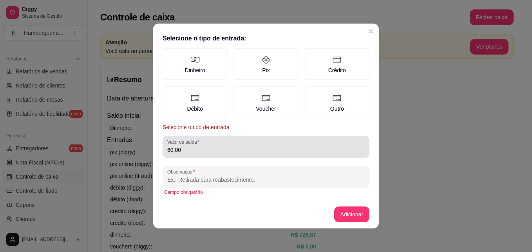
scroll to position [2, 0]
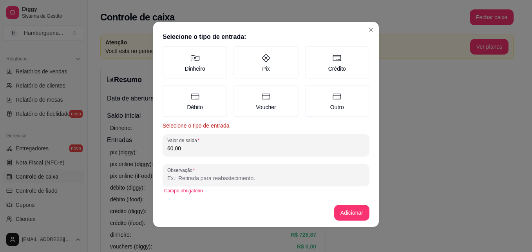
click at [273, 180] on input "Observação" at bounding box center [266, 178] width 198 height 8
type input "PAGAMENTO DUDU"
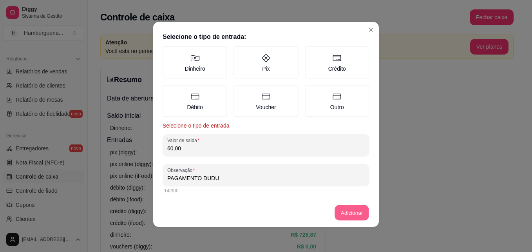
click at [360, 211] on button "Adicionar" at bounding box center [352, 212] width 35 height 15
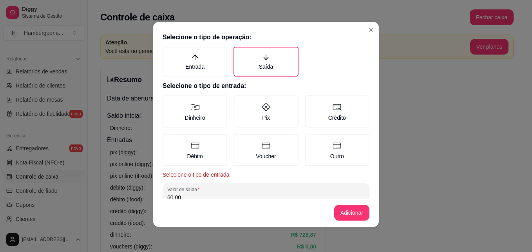
scroll to position [0, 0]
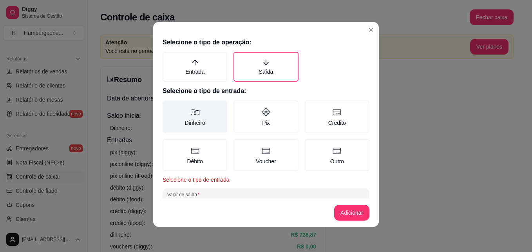
click at [211, 116] on label "Dinheiro" at bounding box center [195, 116] width 65 height 32
click at [169, 106] on button "Dinheiro" at bounding box center [165, 103] width 6 height 6
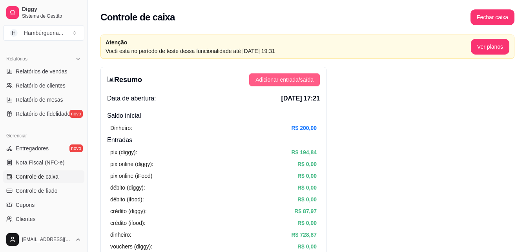
click at [292, 84] on button "Adicionar entrada/saída" at bounding box center [284, 79] width 71 height 13
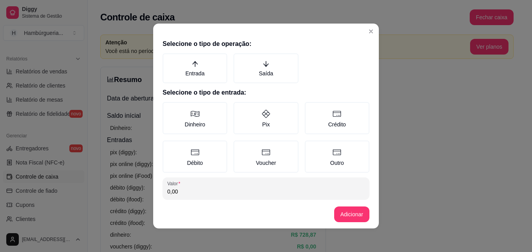
click at [294, 75] on div "Entrada [PERSON_NAME]" at bounding box center [266, 68] width 207 height 30
click at [278, 73] on label "Saída" at bounding box center [266, 68] width 65 height 30
click at [240, 59] on button "Saída" at bounding box center [236, 56] width 6 height 6
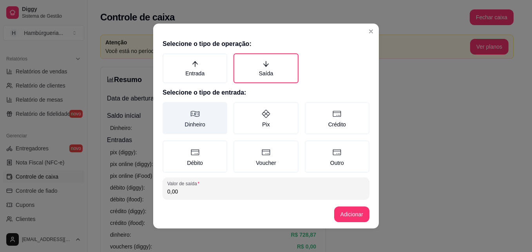
click at [218, 125] on label "Dinheiro" at bounding box center [195, 118] width 65 height 32
click at [169, 108] on button "Dinheiro" at bounding box center [165, 105] width 6 height 6
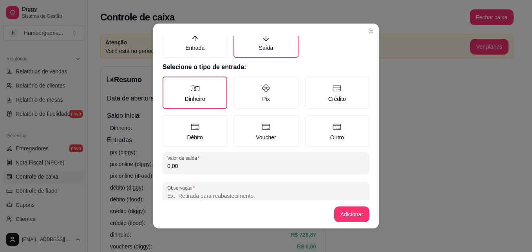
scroll to position [39, 0]
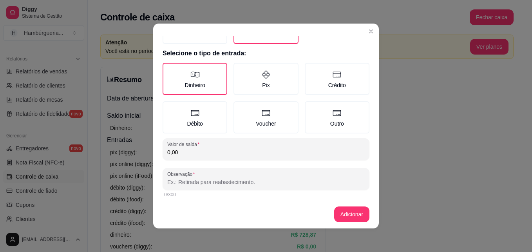
click at [234, 155] on input "0,00" at bounding box center [266, 152] width 198 height 8
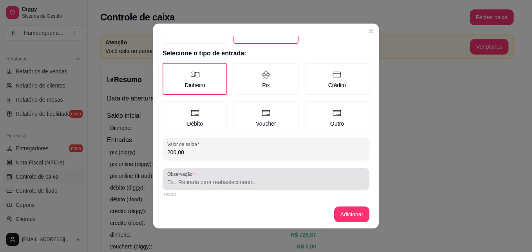
type input "200,00"
click at [235, 185] on input "Observação" at bounding box center [266, 182] width 198 height 8
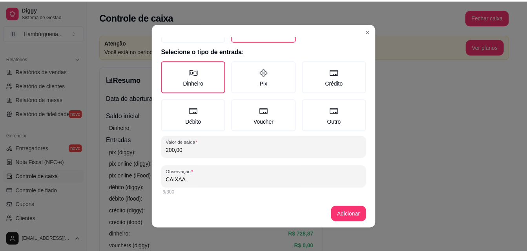
scroll to position [2, 0]
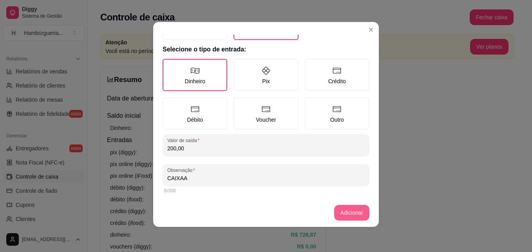
type input "CAIXAA"
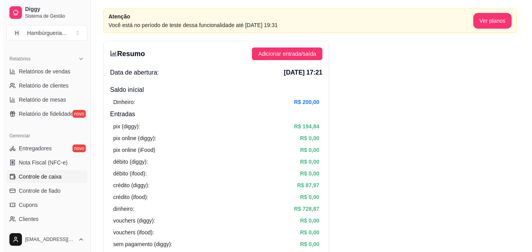
scroll to position [0, 0]
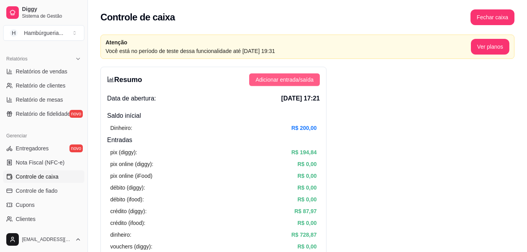
click at [292, 79] on span "Adicionar entrada/saída" at bounding box center [284, 79] width 58 height 9
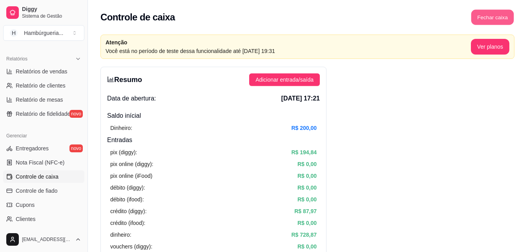
click at [498, 20] on button "Fechar caixa" at bounding box center [492, 17] width 43 height 15
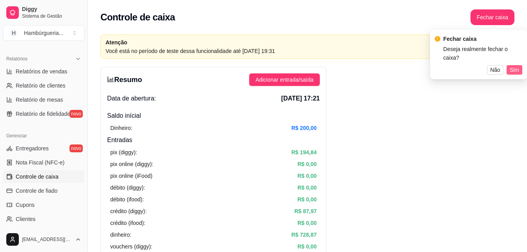
click at [512, 65] on span "Sim" at bounding box center [513, 69] width 9 height 9
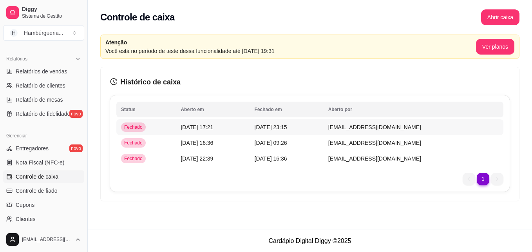
click at [280, 129] on span "[DATE] 23:15" at bounding box center [271, 127] width 33 height 6
click at [343, 147] on td "[EMAIL_ADDRESS][DOMAIN_NAME]" at bounding box center [414, 143] width 180 height 16
click at [181, 156] on span "[DATE] 22:39" at bounding box center [197, 158] width 33 height 6
click at [165, 128] on td "Fechado" at bounding box center [146, 127] width 60 height 16
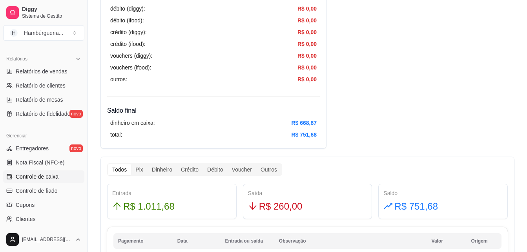
scroll to position [314, 0]
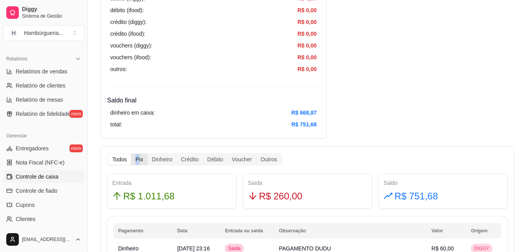
click at [137, 162] on div "Pix" at bounding box center [139, 159] width 16 height 11
click at [131, 154] on input "Pix" at bounding box center [131, 154] width 0 height 0
click at [167, 159] on div "Dinheiro" at bounding box center [161, 159] width 29 height 11
click at [147, 154] on input "Dinheiro" at bounding box center [147, 154] width 0 height 0
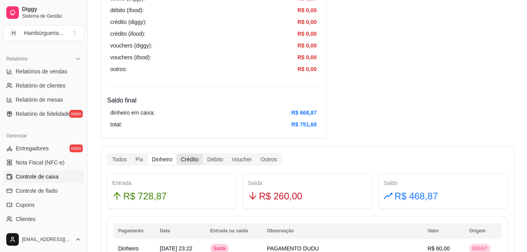
click at [199, 159] on div "Crédito" at bounding box center [189, 159] width 26 height 11
click at [176, 154] on input "Crédito" at bounding box center [176, 154] width 0 height 0
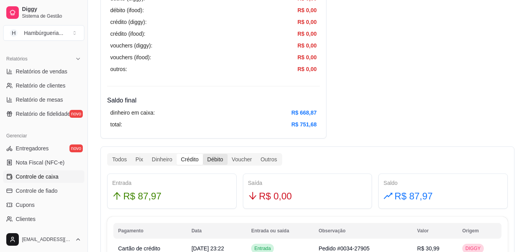
click at [211, 158] on div "Débito" at bounding box center [215, 159] width 24 height 11
click at [203, 154] on input "Débito" at bounding box center [203, 154] width 0 height 0
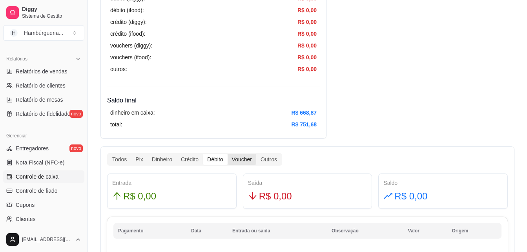
click at [236, 158] on div "Voucher" at bounding box center [241, 159] width 29 height 11
click at [227, 154] on input "Voucher" at bounding box center [227, 154] width 0 height 0
click at [261, 158] on div "Outros" at bounding box center [268, 159] width 25 height 11
click at [256, 154] on input "Outros" at bounding box center [256, 154] width 0 height 0
click at [181, 161] on div "Crédito" at bounding box center [189, 159] width 26 height 11
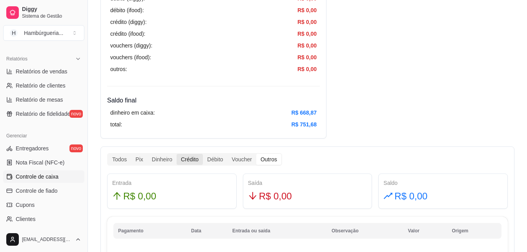
click at [176, 154] on input "Crédito" at bounding box center [176, 154] width 0 height 0
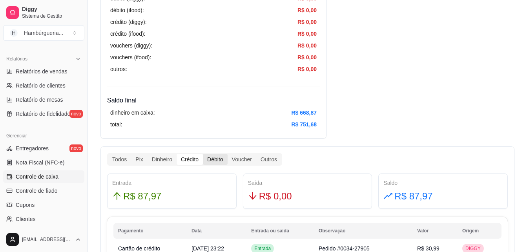
click at [210, 162] on div "Débito" at bounding box center [215, 159] width 24 height 11
click at [203, 154] on input "Débito" at bounding box center [203, 154] width 0 height 0
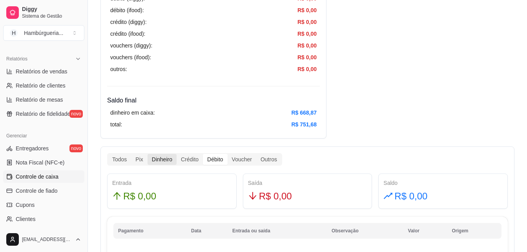
click at [165, 159] on div "Dinheiro" at bounding box center [161, 159] width 29 height 11
click at [147, 154] on input "Dinheiro" at bounding box center [147, 154] width 0 height 0
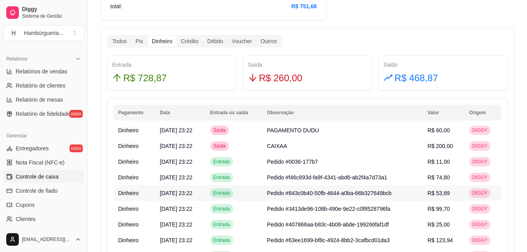
scroll to position [418, 0]
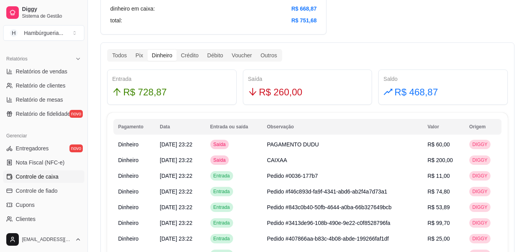
click at [138, 60] on div "Pix" at bounding box center [139, 55] width 16 height 11
click at [131, 50] on input "Pix" at bounding box center [131, 50] width 0 height 0
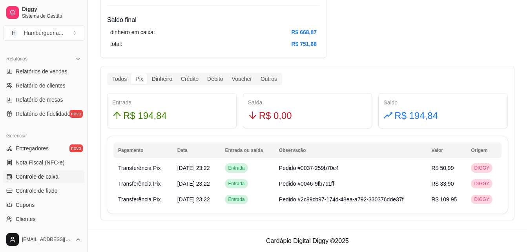
scroll to position [394, 0]
click at [164, 79] on div "Dinheiro" at bounding box center [161, 78] width 29 height 11
click at [147, 73] on input "Dinheiro" at bounding box center [147, 73] width 0 height 0
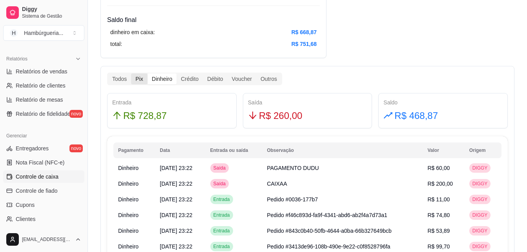
click at [141, 78] on div "Pix" at bounding box center [139, 78] width 16 height 11
click at [131, 73] on input "Pix" at bounding box center [131, 73] width 0 height 0
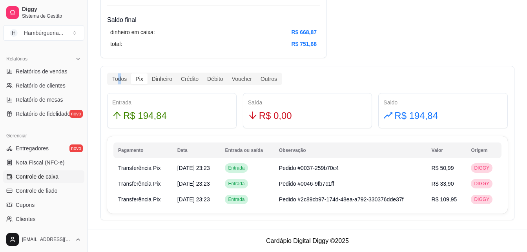
click at [120, 84] on div "Todos Pix Dinheiro Crédito Débito Voucher Outros" at bounding box center [194, 79] width 175 height 13
click at [121, 85] on div "Todos Pix Dinheiro Crédito Débito Voucher Outros" at bounding box center [194, 79] width 175 height 13
click at [122, 81] on div "Todos" at bounding box center [119, 78] width 23 height 11
click at [108, 73] on input "Todos" at bounding box center [108, 73] width 0 height 0
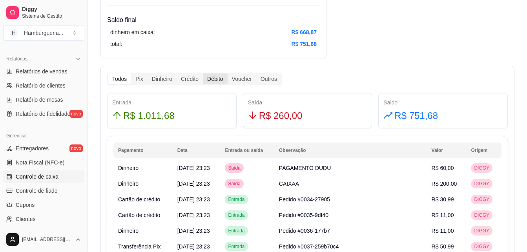
click at [215, 78] on div "Débito" at bounding box center [215, 78] width 24 height 11
click at [203, 73] on input "Débito" at bounding box center [203, 73] width 0 height 0
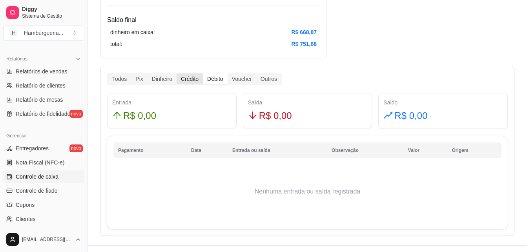
click at [196, 80] on div "Crédito" at bounding box center [189, 78] width 26 height 11
click at [176, 73] on input "Crédito" at bounding box center [176, 73] width 0 height 0
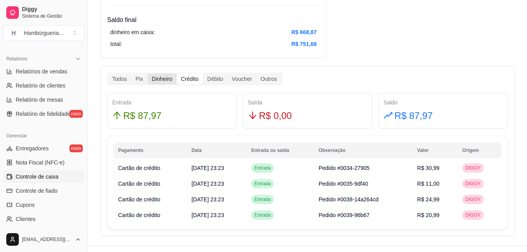
click at [166, 82] on div "Dinheiro" at bounding box center [161, 78] width 29 height 11
click at [147, 73] on input "Dinheiro" at bounding box center [147, 73] width 0 height 0
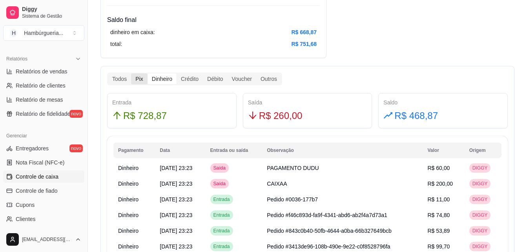
click at [146, 79] on div "Pix" at bounding box center [139, 78] width 16 height 11
click at [131, 73] on input "Pix" at bounding box center [131, 73] width 0 height 0
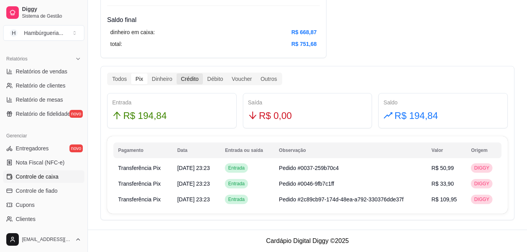
click at [184, 79] on div "Crédito" at bounding box center [189, 78] width 26 height 11
click at [176, 73] on input "Crédito" at bounding box center [176, 73] width 0 height 0
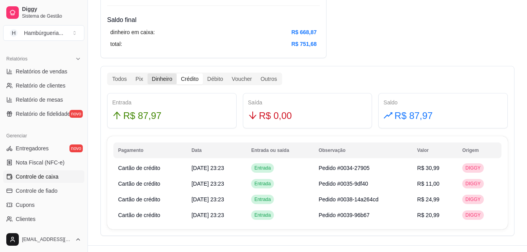
click at [167, 80] on div "Dinheiro" at bounding box center [161, 78] width 29 height 11
click at [147, 73] on input "Dinheiro" at bounding box center [147, 73] width 0 height 0
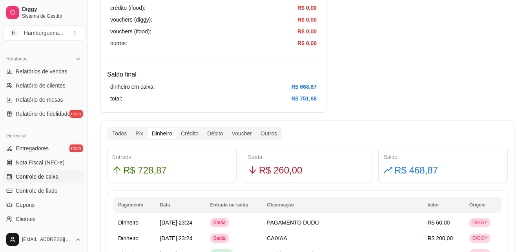
scroll to position [339, 0]
click at [139, 134] on div "Pix" at bounding box center [139, 133] width 16 height 11
click at [142, 136] on div "Pix" at bounding box center [139, 133] width 16 height 11
click at [131, 128] on input "Pix" at bounding box center [131, 128] width 0 height 0
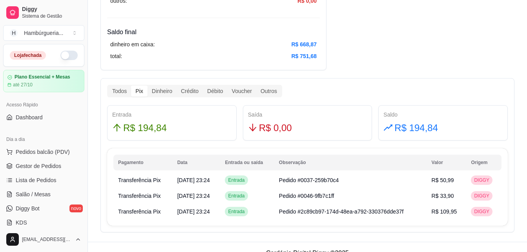
scroll to position [394, 0]
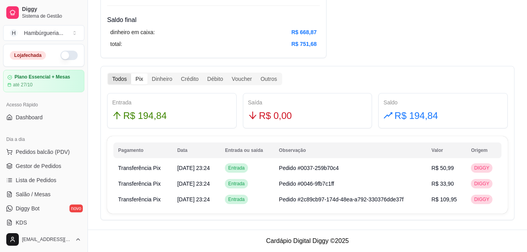
click at [122, 75] on div "Todos" at bounding box center [119, 78] width 23 height 11
click at [108, 73] on input "Todos" at bounding box center [108, 73] width 0 height 0
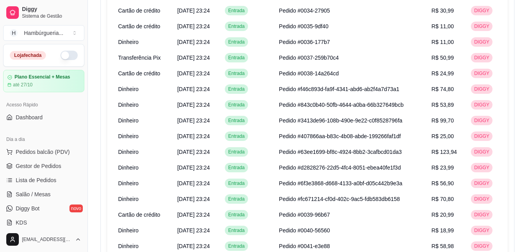
scroll to position [588, 0]
